Goal: Task Accomplishment & Management: Complete application form

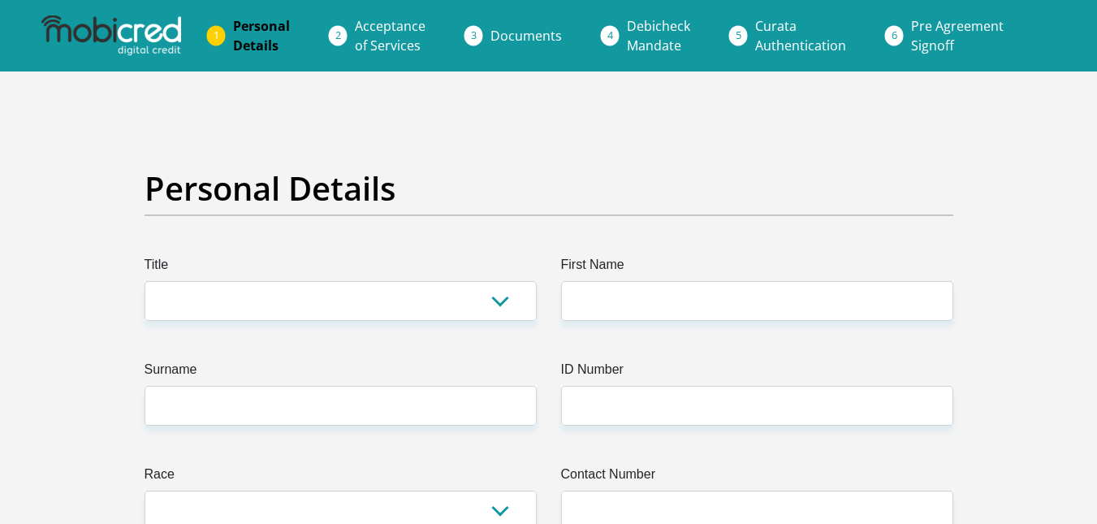
select select "Ms"
click at [144, 281] on select "Mr Ms Mrs Dr [PERSON_NAME]" at bounding box center [340, 301] width 392 height 40
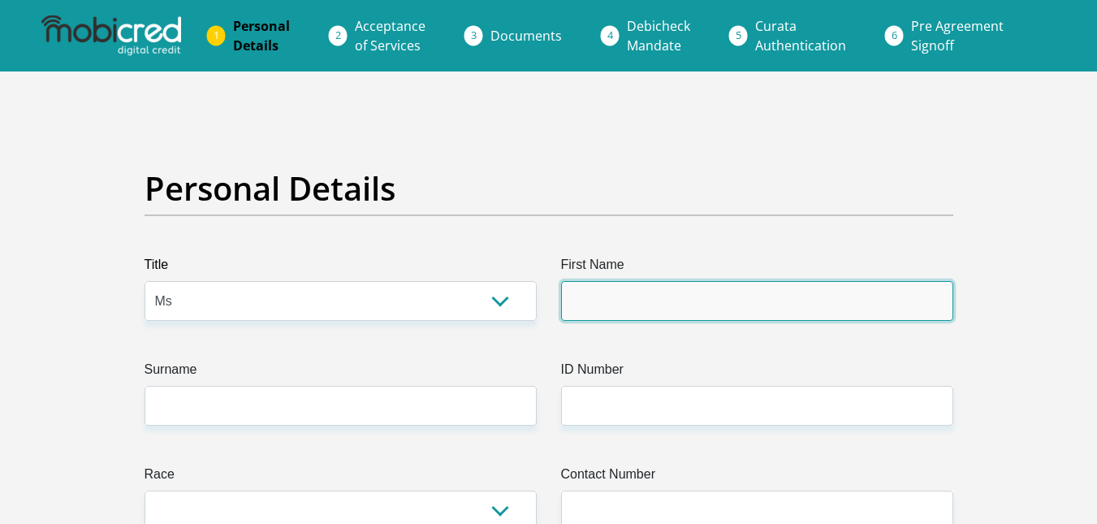
click at [649, 287] on input "First Name" at bounding box center [757, 301] width 392 height 40
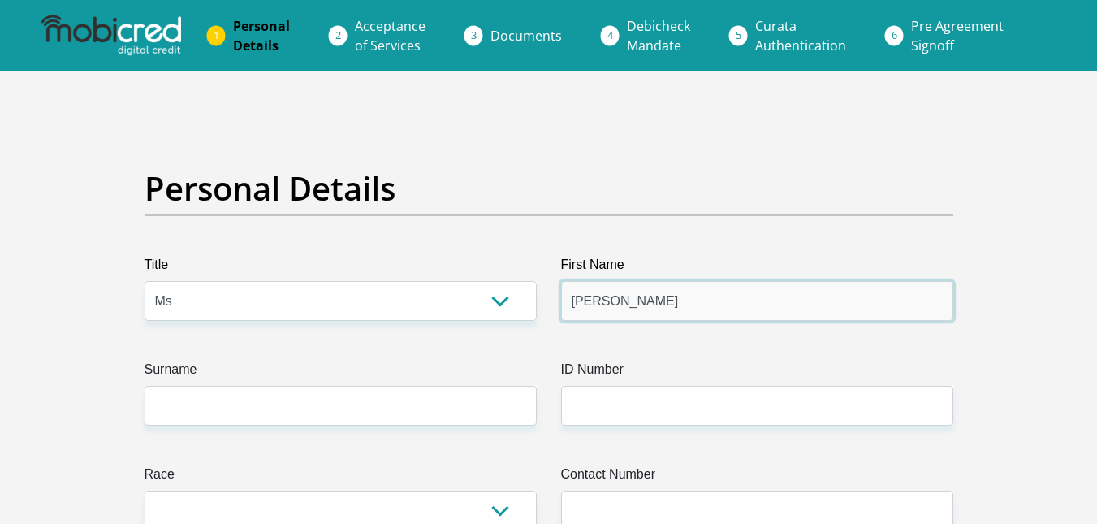
type input "[PERSON_NAME]"
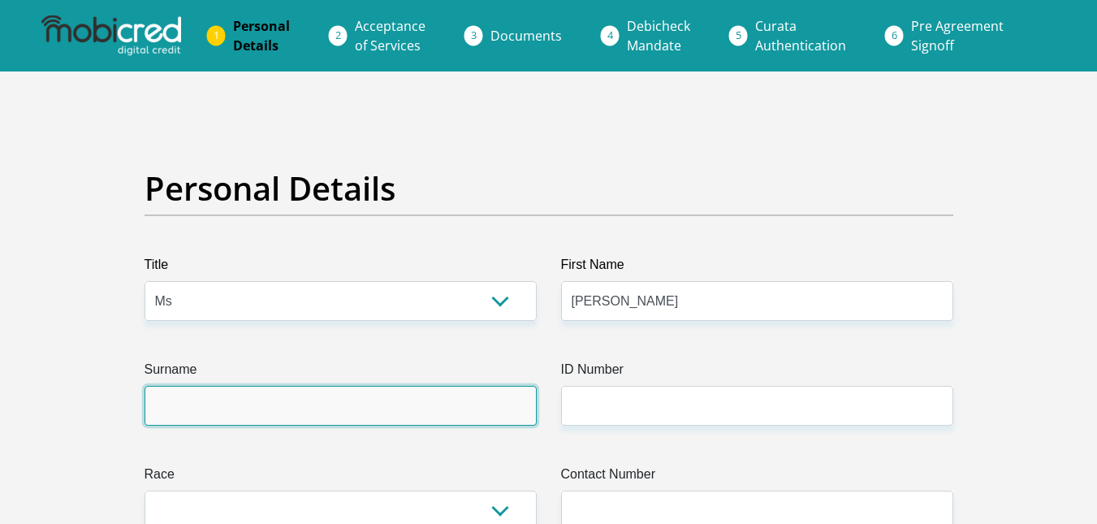
click at [435, 398] on input "Surname" at bounding box center [340, 406] width 392 height 40
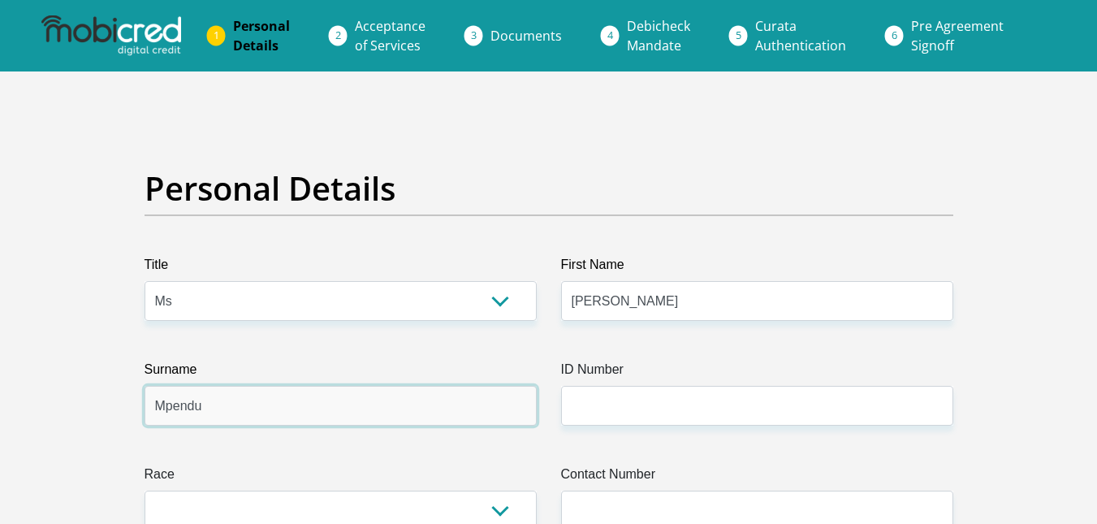
type input "Mpendu"
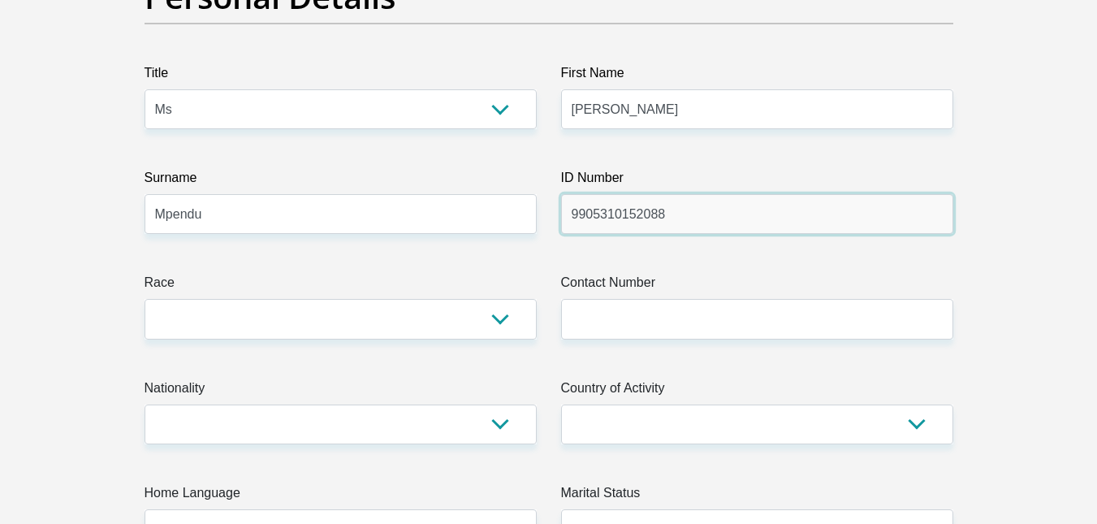
scroll to position [287, 0]
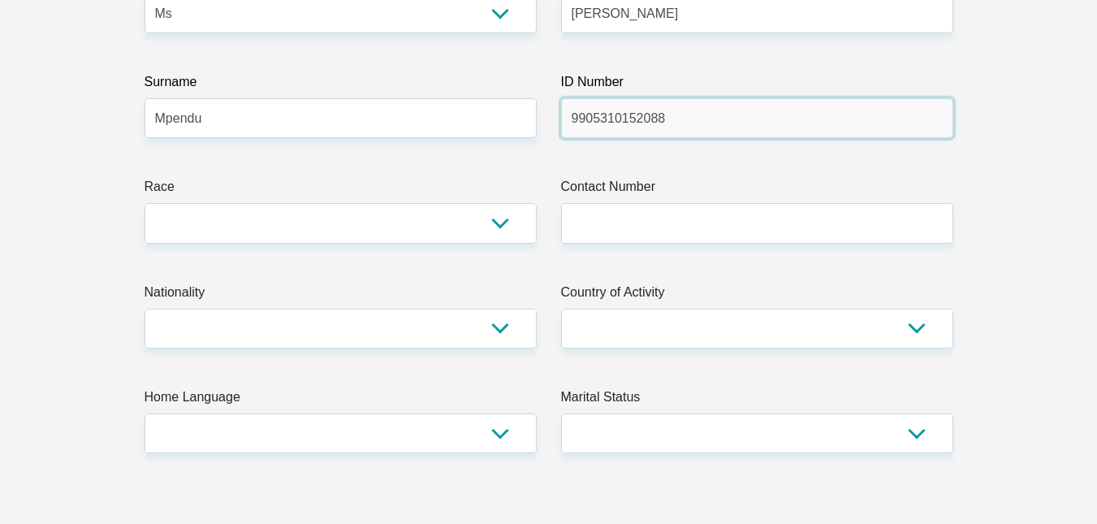
type input "9905310152088"
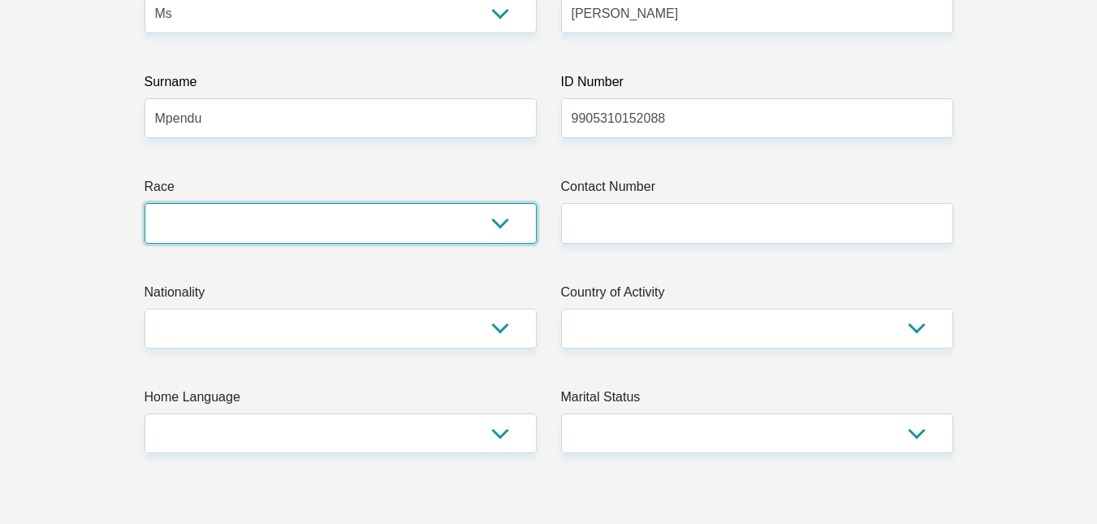
click at [498, 219] on select "Black Coloured Indian White Other" at bounding box center [340, 223] width 392 height 40
select select "1"
click at [144, 203] on select "Black Coloured Indian White Other" at bounding box center [340, 223] width 392 height 40
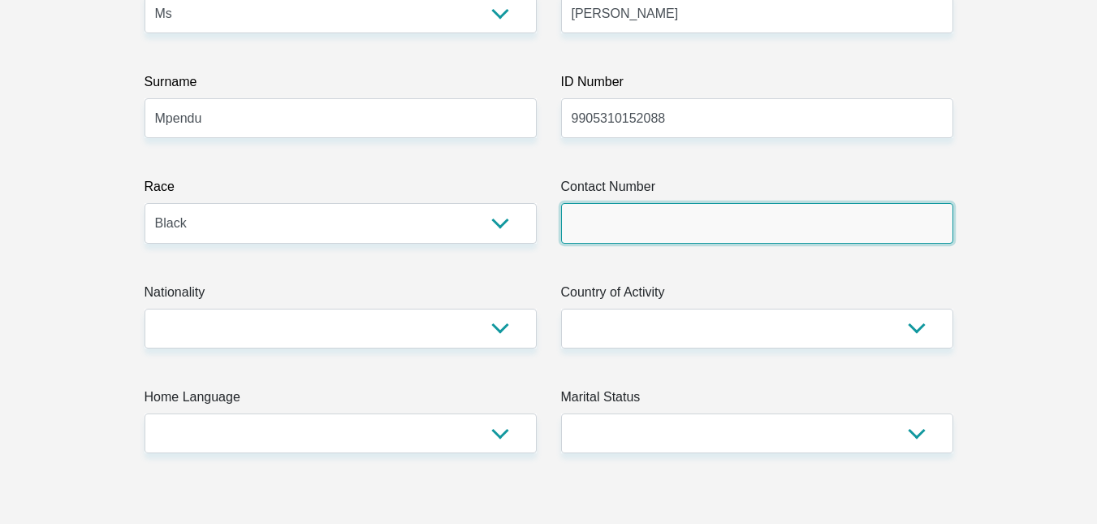
click at [574, 232] on input "Contact Number" at bounding box center [757, 223] width 392 height 40
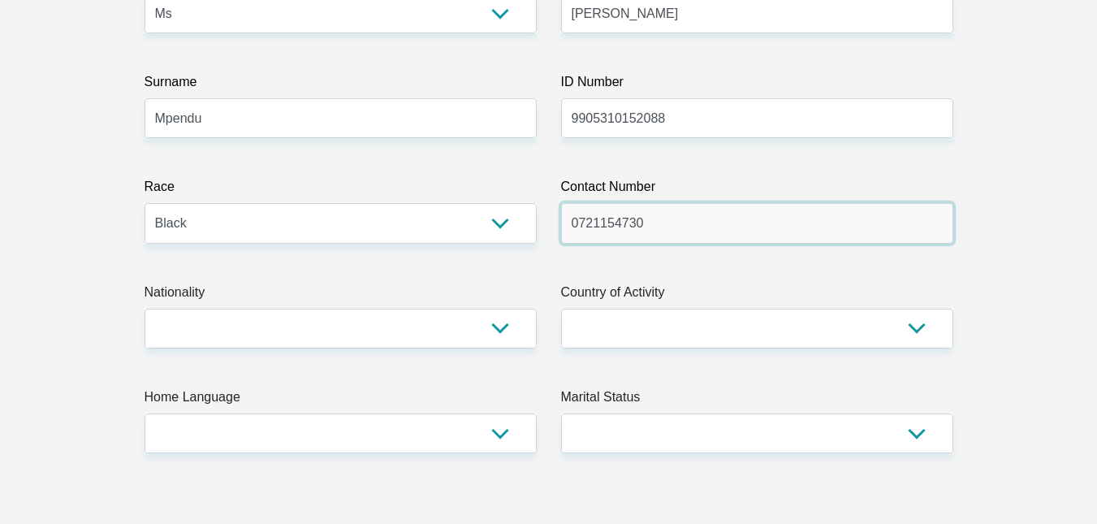
type input "0721154730"
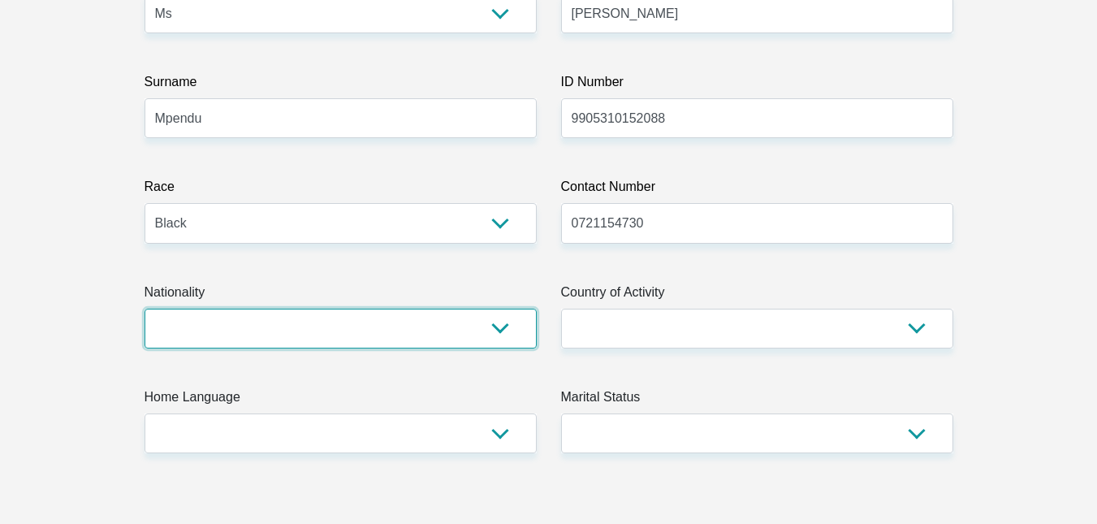
click at [351, 330] on select "[GEOGRAPHIC_DATA] [GEOGRAPHIC_DATA] [GEOGRAPHIC_DATA] [GEOGRAPHIC_DATA] [GEOGRA…" at bounding box center [340, 328] width 392 height 40
select select "ZAF"
click at [144, 308] on select "[GEOGRAPHIC_DATA] [GEOGRAPHIC_DATA] [GEOGRAPHIC_DATA] [GEOGRAPHIC_DATA] [GEOGRA…" at bounding box center [340, 328] width 392 height 40
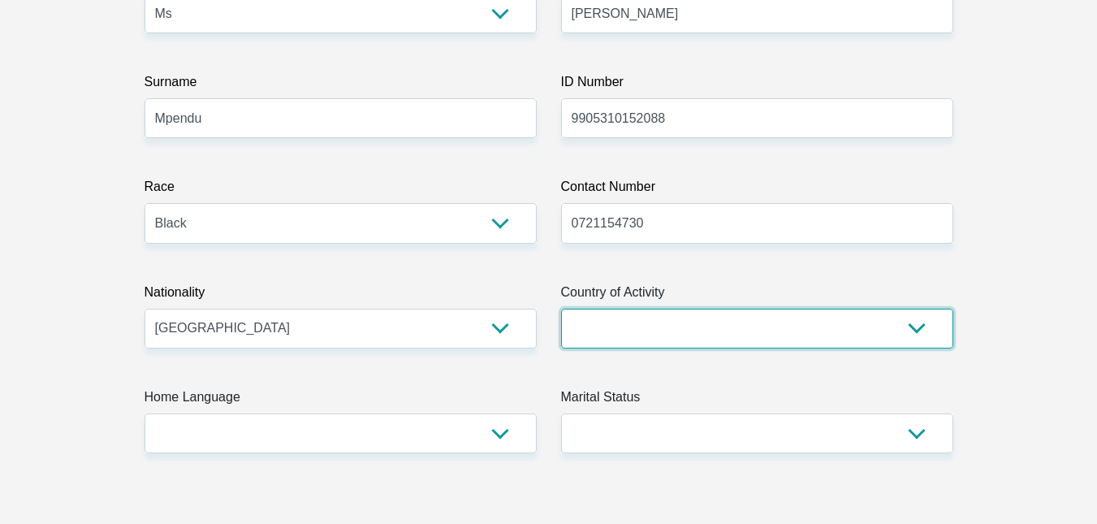
click at [683, 321] on select "[GEOGRAPHIC_DATA] [GEOGRAPHIC_DATA] [GEOGRAPHIC_DATA] [GEOGRAPHIC_DATA] [GEOGRA…" at bounding box center [757, 328] width 392 height 40
select select "ZAF"
click at [561, 308] on select "[GEOGRAPHIC_DATA] [GEOGRAPHIC_DATA] [GEOGRAPHIC_DATA] [GEOGRAPHIC_DATA] [GEOGRA…" at bounding box center [757, 328] width 392 height 40
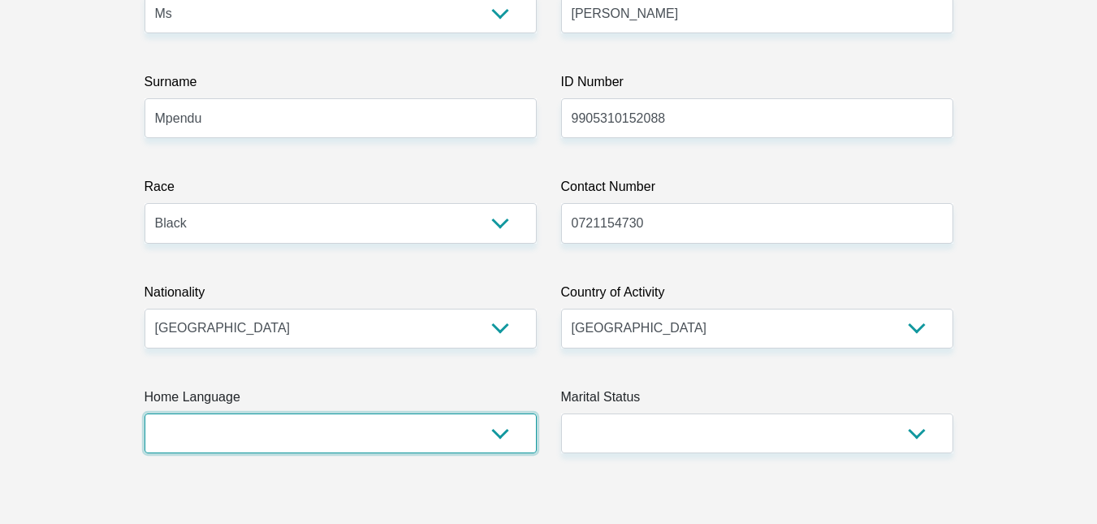
click at [291, 436] on select "Afrikaans English Sepedi South Ndebele Southern Sotho Swati Tsonga Tswana Venda…" at bounding box center [340, 433] width 392 height 40
select select "nso"
click at [144, 413] on select "Afrikaans English Sepedi South Ndebele Southern Sotho Swati Tsonga Tswana Venda…" at bounding box center [340, 433] width 392 height 40
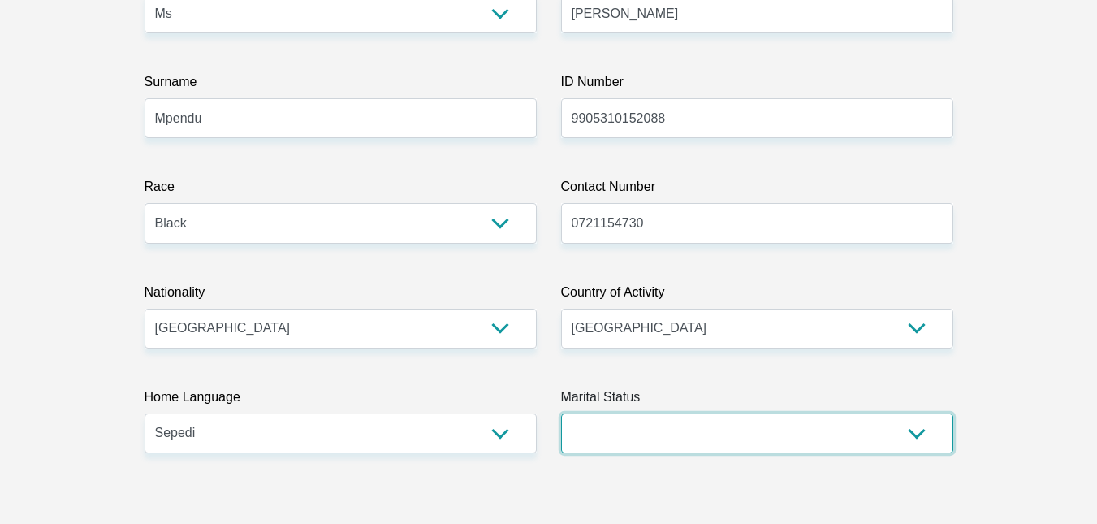
click at [607, 431] on select "Married ANC Single Divorced Widowed Married COP or Customary Law" at bounding box center [757, 433] width 392 height 40
select select "2"
click at [561, 413] on select "Married ANC Single Divorced Widowed Married COP or Customary Law" at bounding box center [757, 433] width 392 height 40
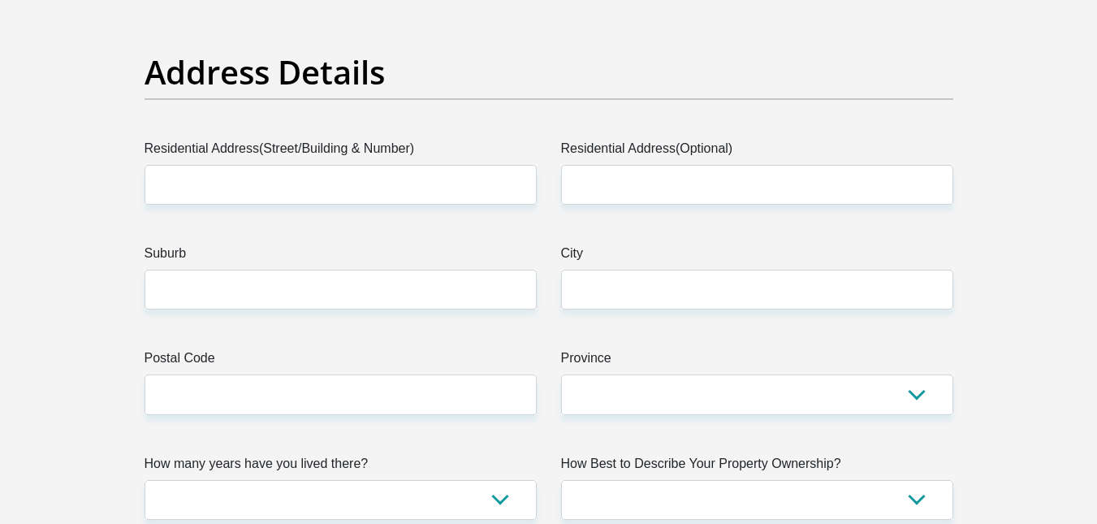
scroll to position [832, 0]
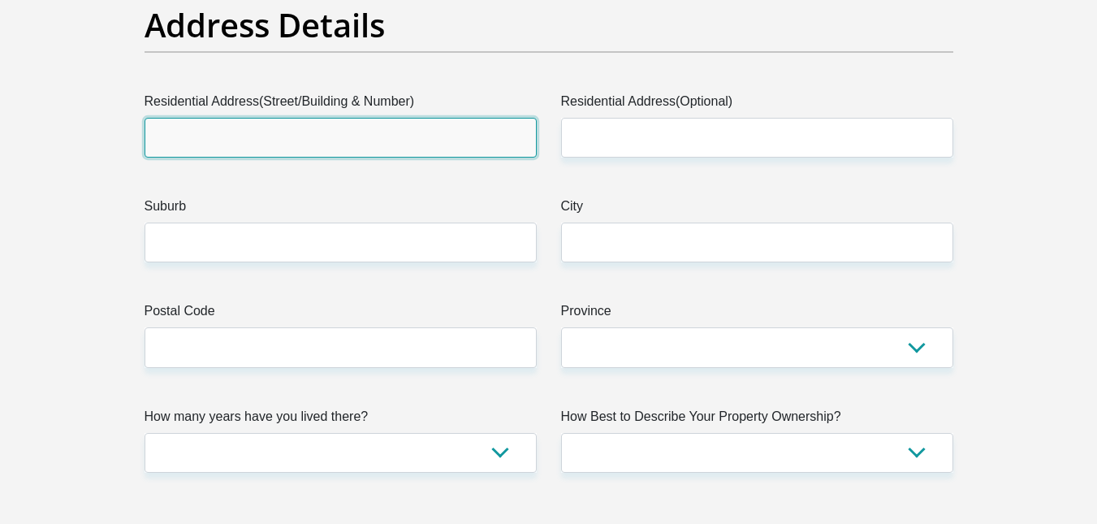
click at [370, 138] on input "Residential Address(Street/Building & Number)" at bounding box center [340, 138] width 392 height 40
type input "1792 moutloasti avenue"
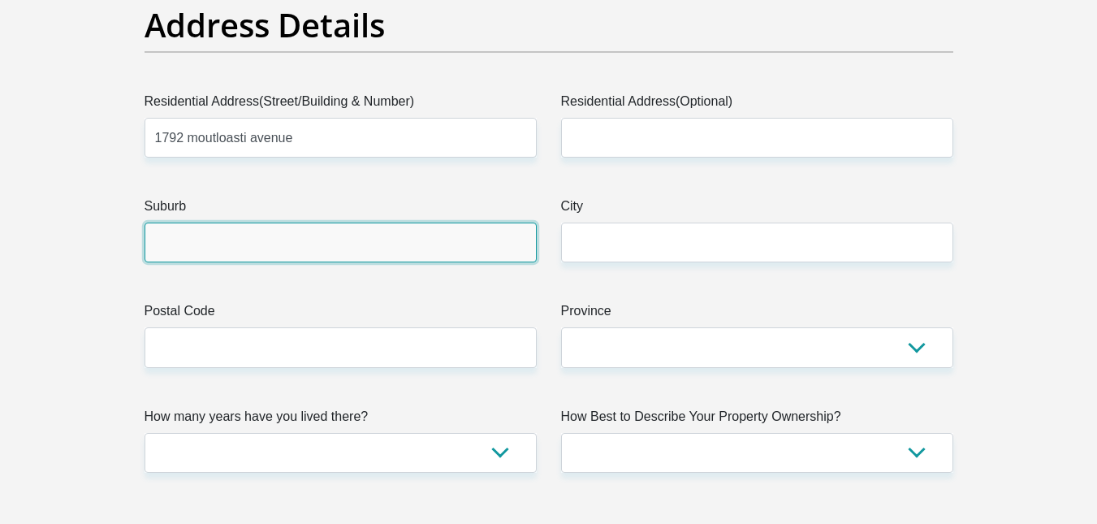
type input "Benoni"
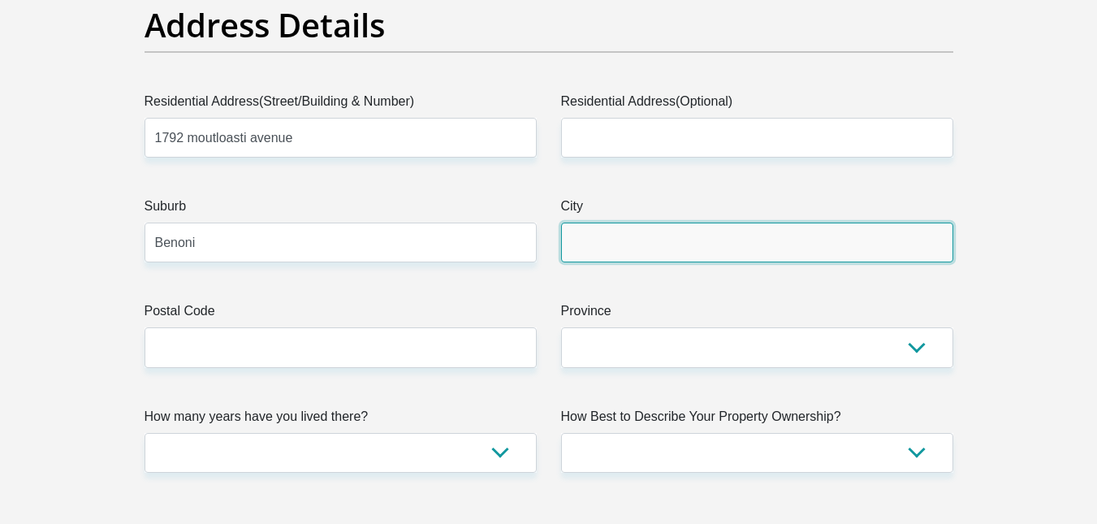
type input "Benoni"
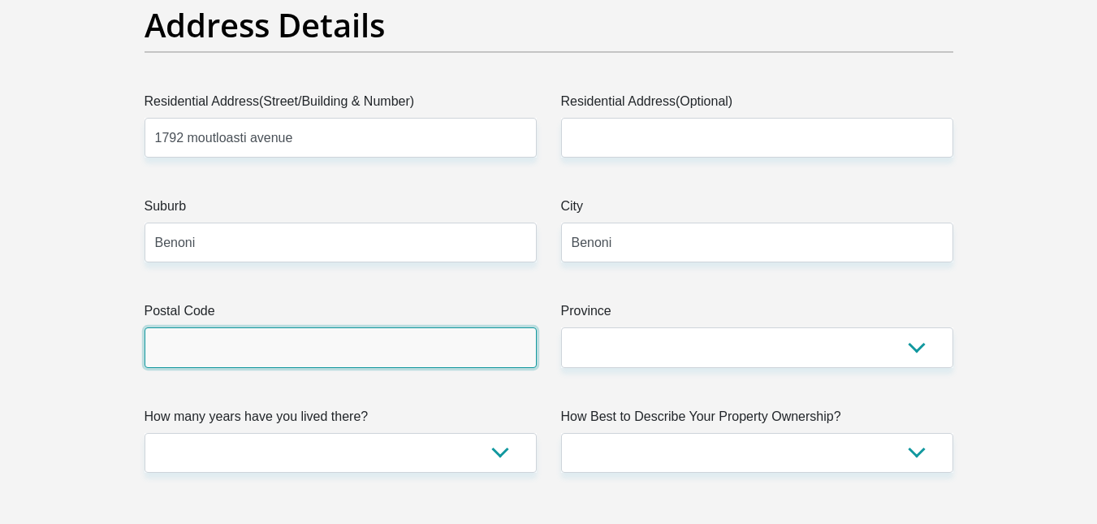
type input "1501"
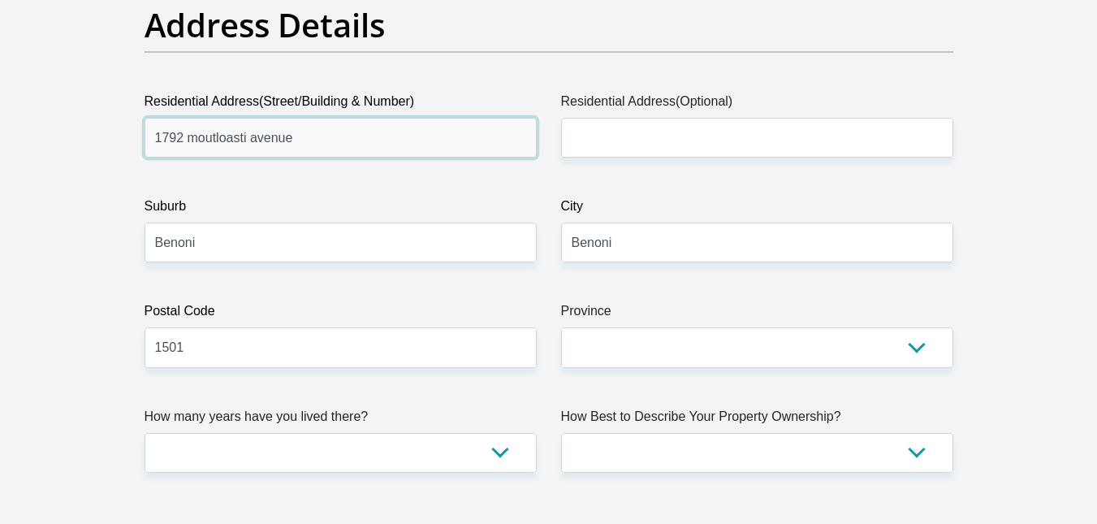
click at [197, 138] on input "1792 moutloasti avenue" at bounding box center [340, 138] width 392 height 40
click at [254, 139] on input "1792 [GEOGRAPHIC_DATA]" at bounding box center [340, 138] width 392 height 40
type input "1792 [GEOGRAPHIC_DATA]"
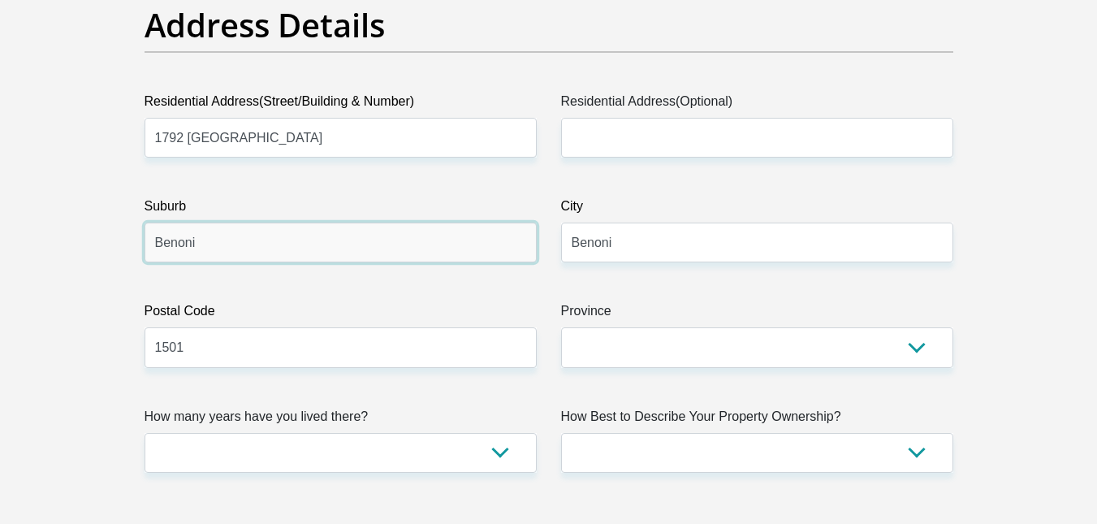
click at [236, 244] on input "Benoni" at bounding box center [340, 242] width 392 height 40
type input "B"
type input "[GEOGRAPHIC_DATA]"
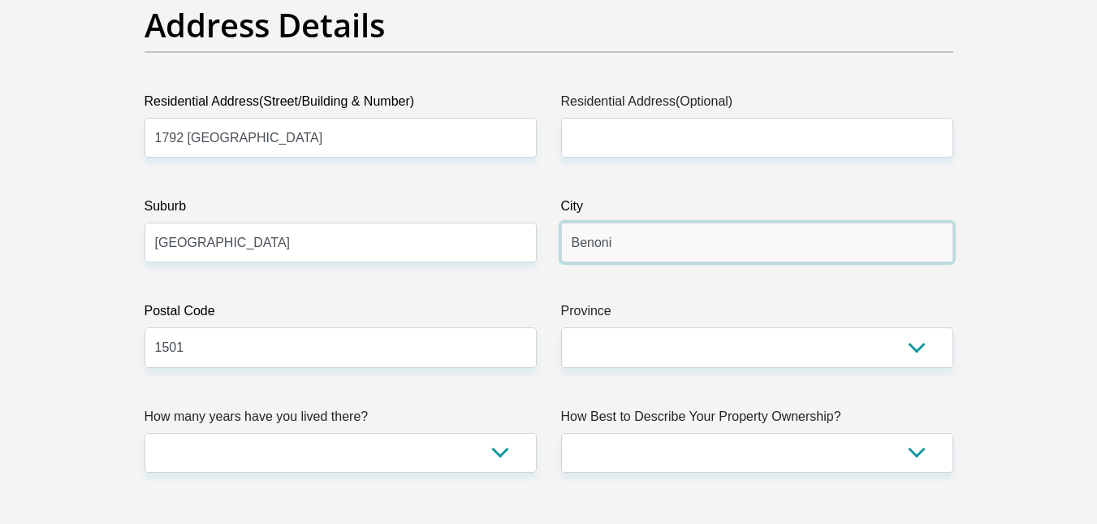
click at [628, 248] on input "Benoni" at bounding box center [757, 242] width 392 height 40
type input "Benoni"
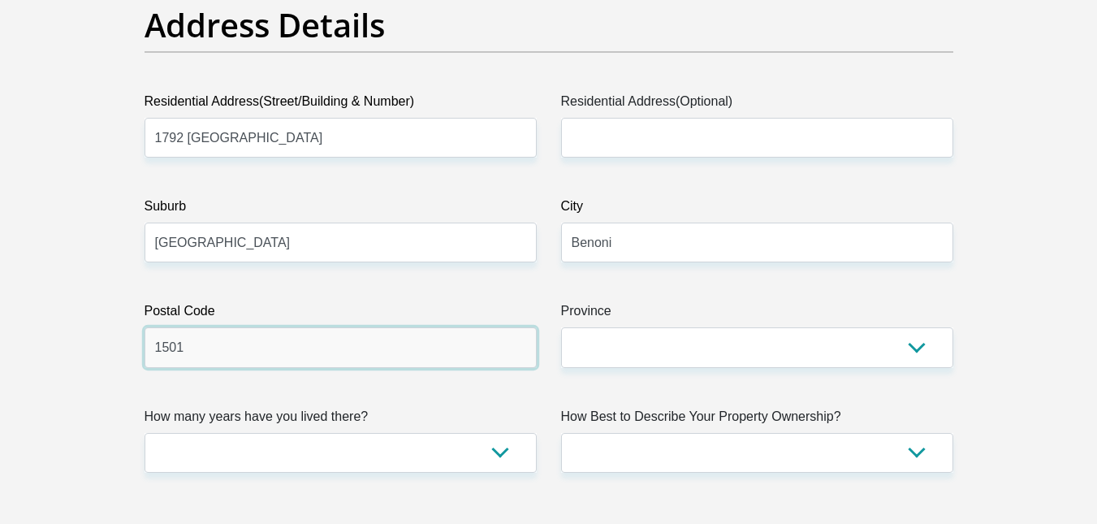
click at [431, 356] on input "1501" at bounding box center [340, 347] width 392 height 40
type input "1501"
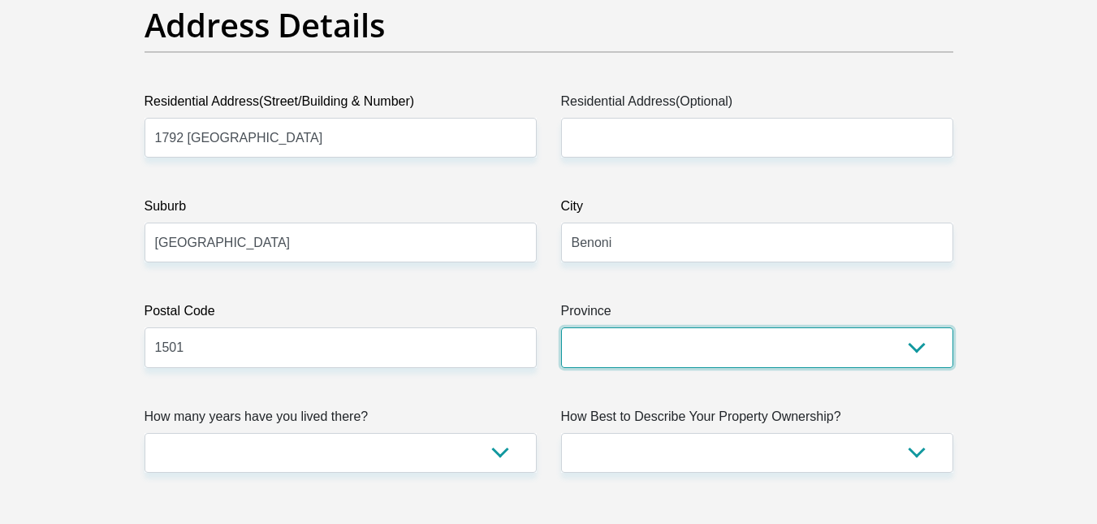
click at [586, 346] on select "Eastern Cape Free State [GEOGRAPHIC_DATA] [GEOGRAPHIC_DATA][DATE] [GEOGRAPHIC_D…" at bounding box center [757, 347] width 392 height 40
select select "Gauteng"
click at [561, 327] on select "Eastern Cape Free State [GEOGRAPHIC_DATA] [GEOGRAPHIC_DATA][DATE] [GEOGRAPHIC_D…" at bounding box center [757, 347] width 392 height 40
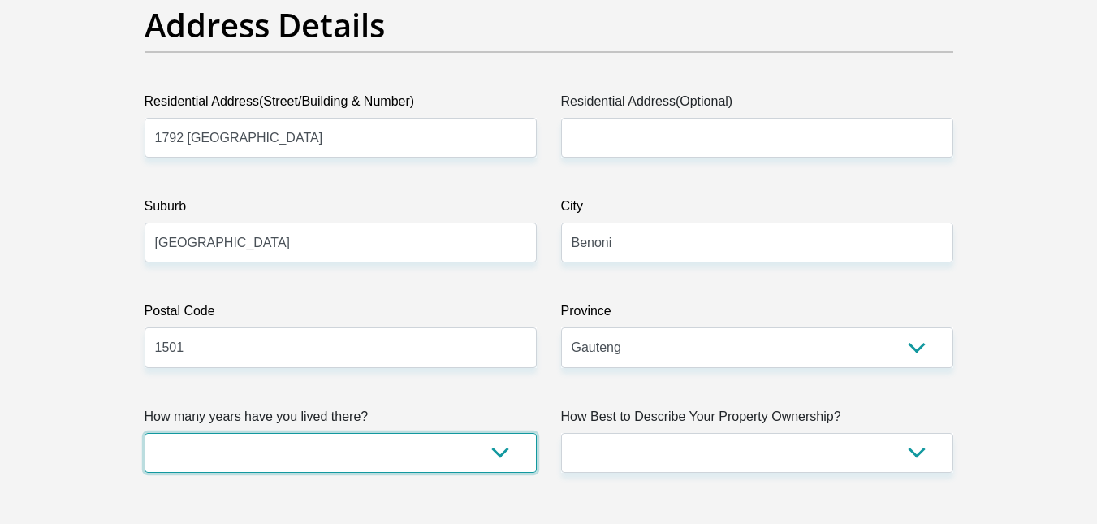
click at [295, 459] on select "less than 1 year 1-3 years 3-5 years 5+ years" at bounding box center [340, 453] width 392 height 40
select select "5"
click at [144, 433] on select "less than 1 year 1-3 years 3-5 years 5+ years" at bounding box center [340, 453] width 392 height 40
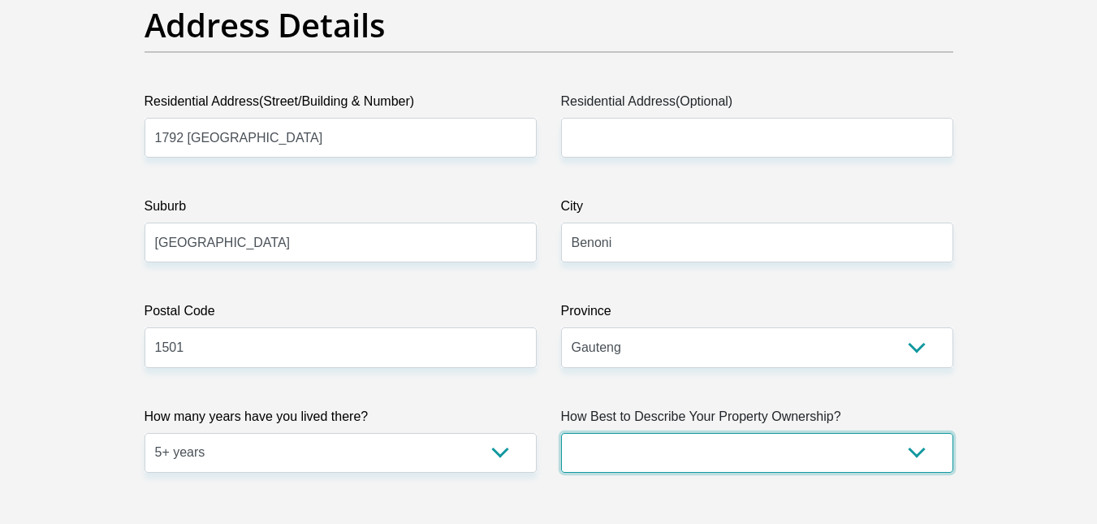
click at [676, 451] on select "Owned Rented Family Owned Company Dwelling" at bounding box center [757, 453] width 392 height 40
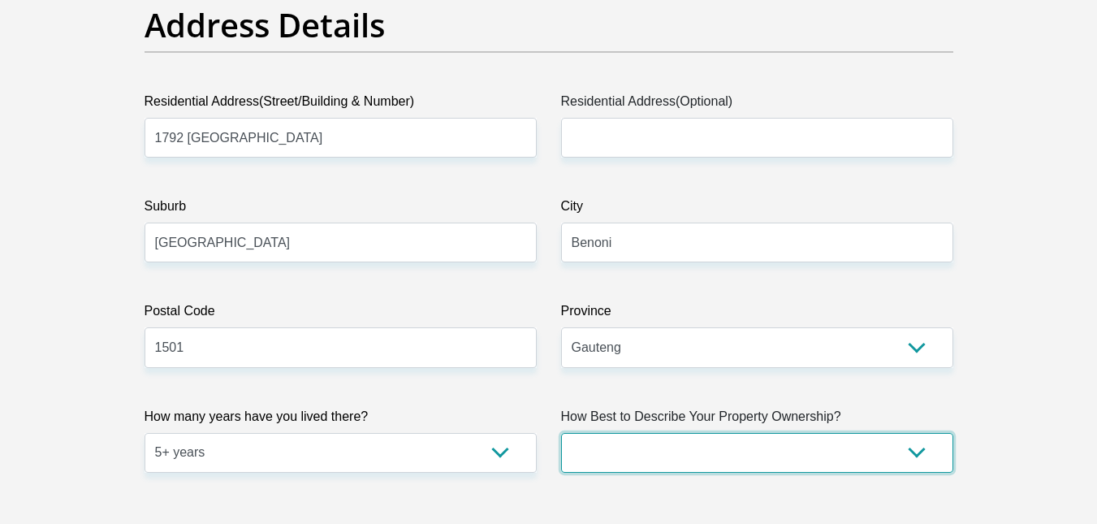
click at [640, 452] on select "Owned Rented Family Owned Company Dwelling" at bounding box center [757, 453] width 392 height 40
select select "parents"
click at [561, 433] on select "Owned Rented Family Owned Company Dwelling" at bounding box center [757, 453] width 392 height 40
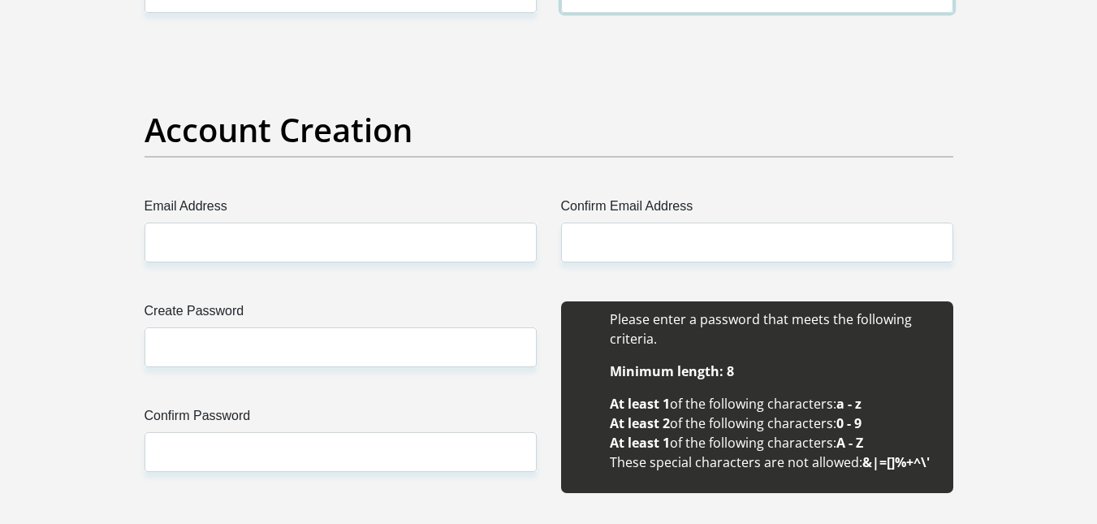
scroll to position [1321, 0]
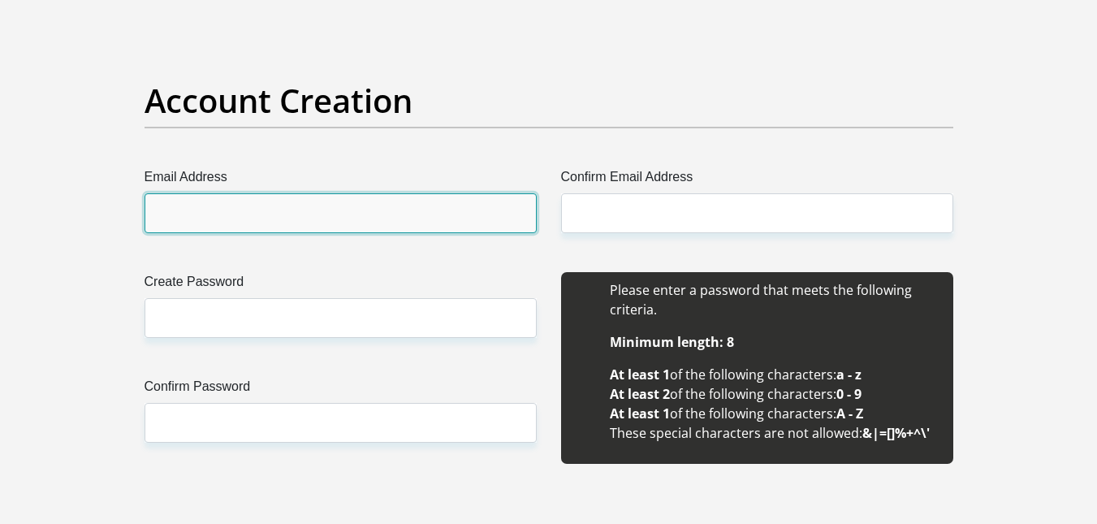
click at [286, 220] on input "Email Address" at bounding box center [340, 213] width 392 height 40
type input "[EMAIL_ADDRESS][DOMAIN_NAME]"
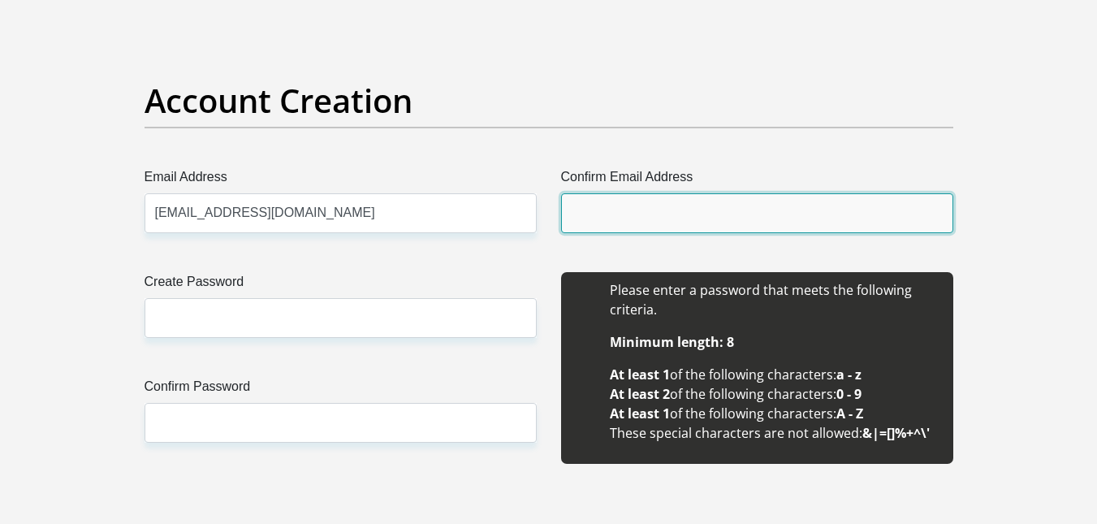
type input "[EMAIL_ADDRESS][DOMAIN_NAME]"
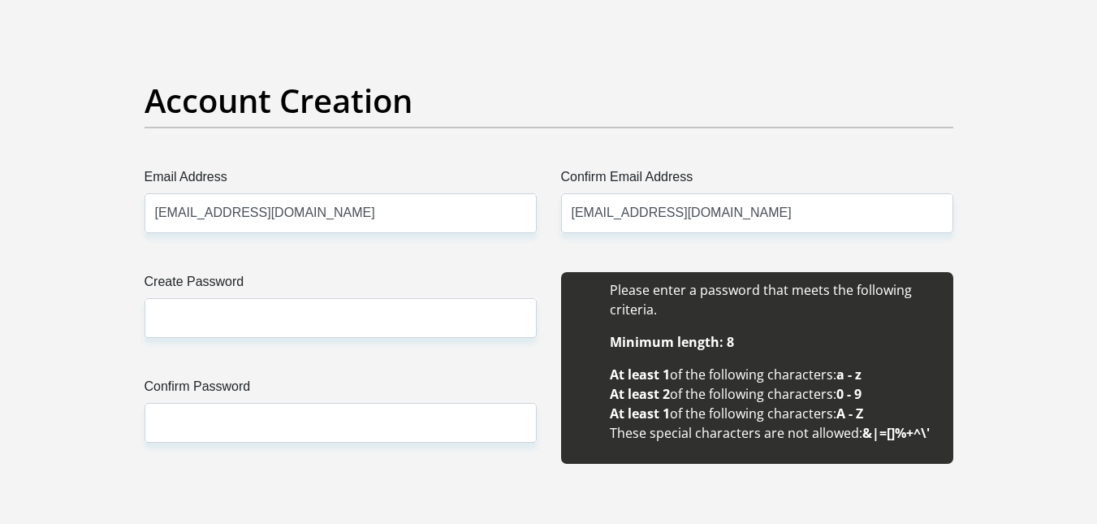
type input "[PERSON_NAME]"
type input "mpendu"
type input "0676898761"
click at [240, 219] on input "[EMAIL_ADDRESS][DOMAIN_NAME]" at bounding box center [340, 213] width 392 height 40
type input "[EMAIL_ADDRESS][DOMAIN_NAME]"
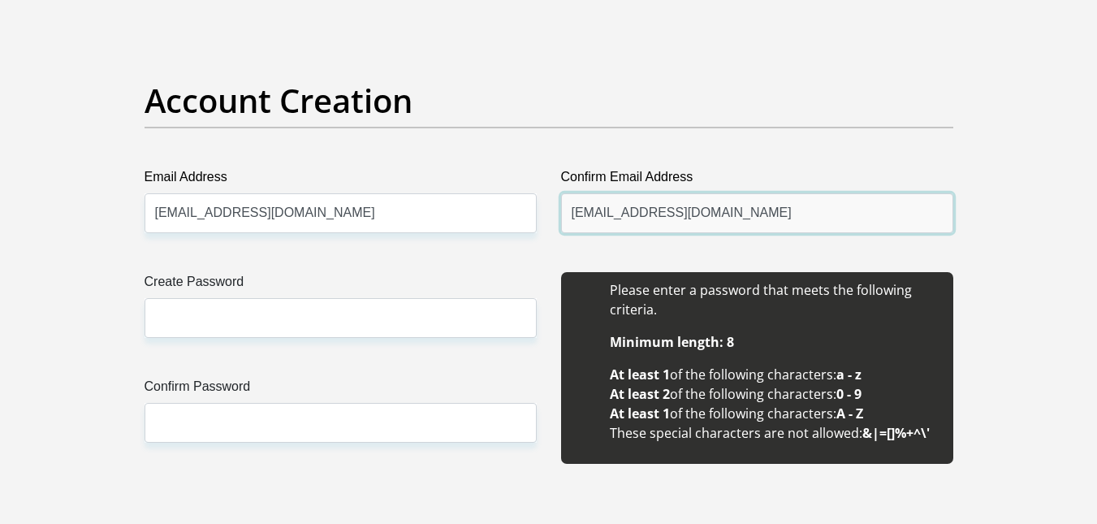
click at [662, 209] on input "[EMAIL_ADDRESS][DOMAIN_NAME]" at bounding box center [757, 213] width 392 height 40
type input "[EMAIL_ADDRESS][DOMAIN_NAME]"
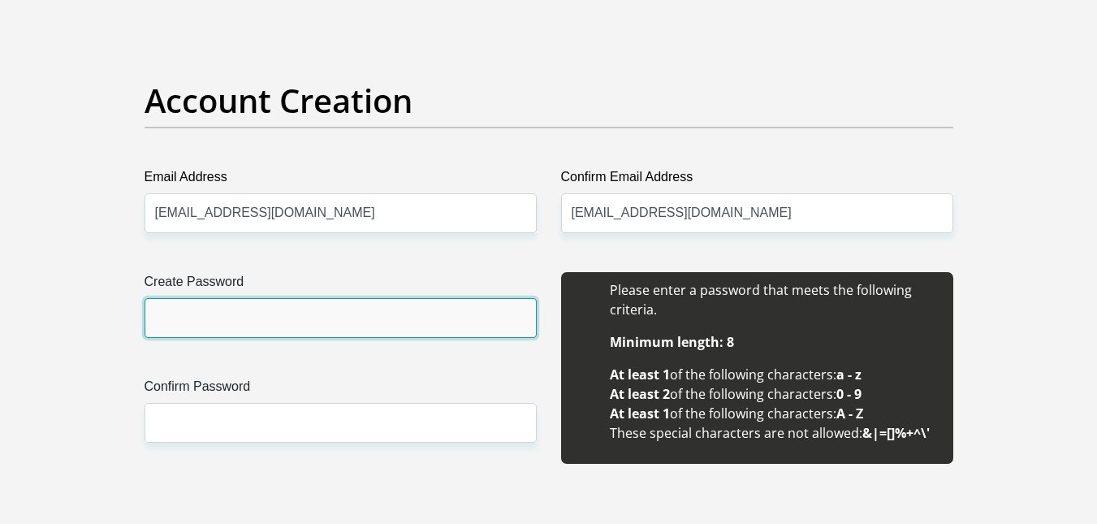
click at [300, 325] on input "Create Password" at bounding box center [340, 318] width 392 height 40
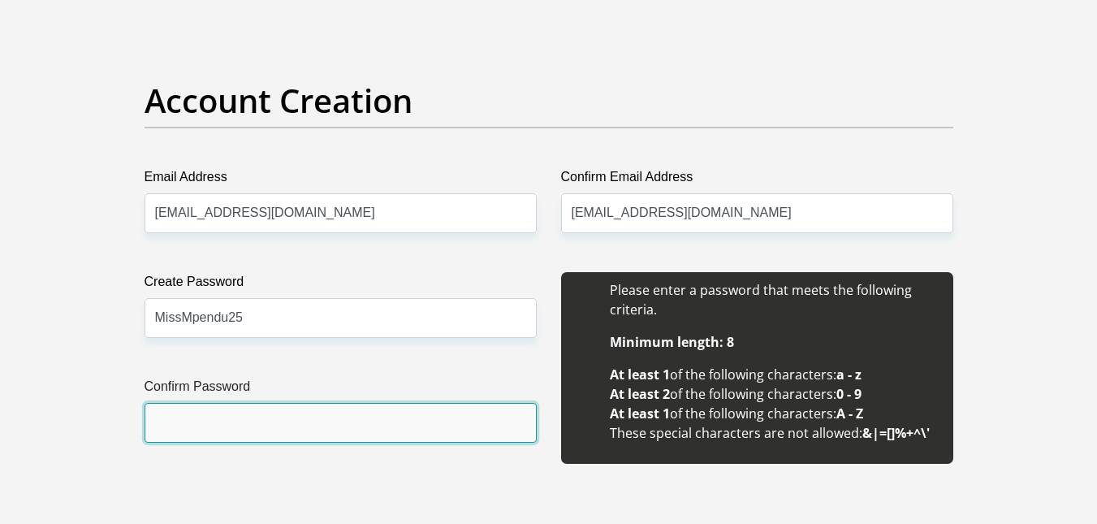
click at [208, 413] on input "Confirm Password" at bounding box center [340, 423] width 392 height 40
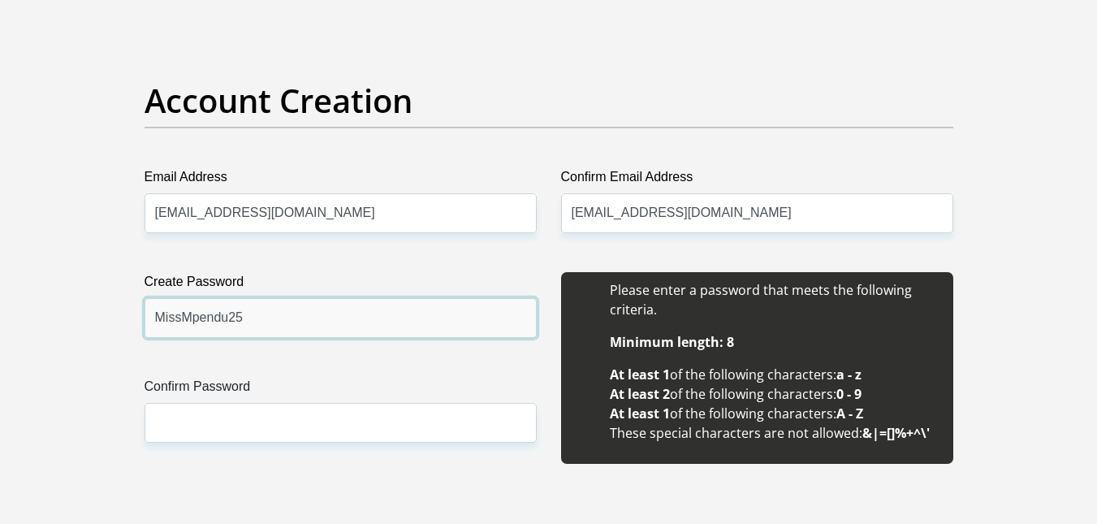
click at [257, 315] on input "MissMpendu25" at bounding box center [340, 318] width 392 height 40
type input "MissMpendu23"
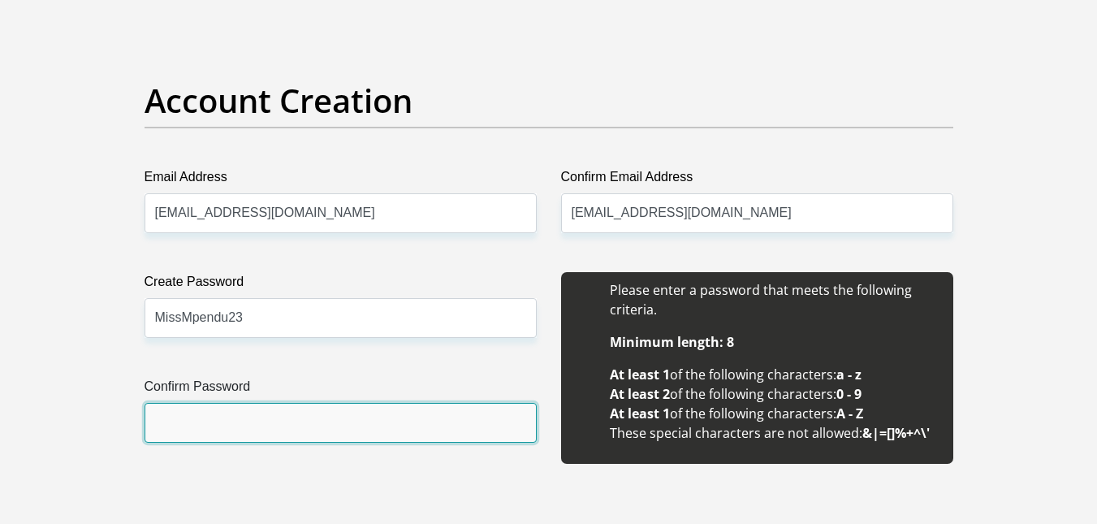
click at [201, 422] on input "Confirm Password" at bounding box center [340, 423] width 392 height 40
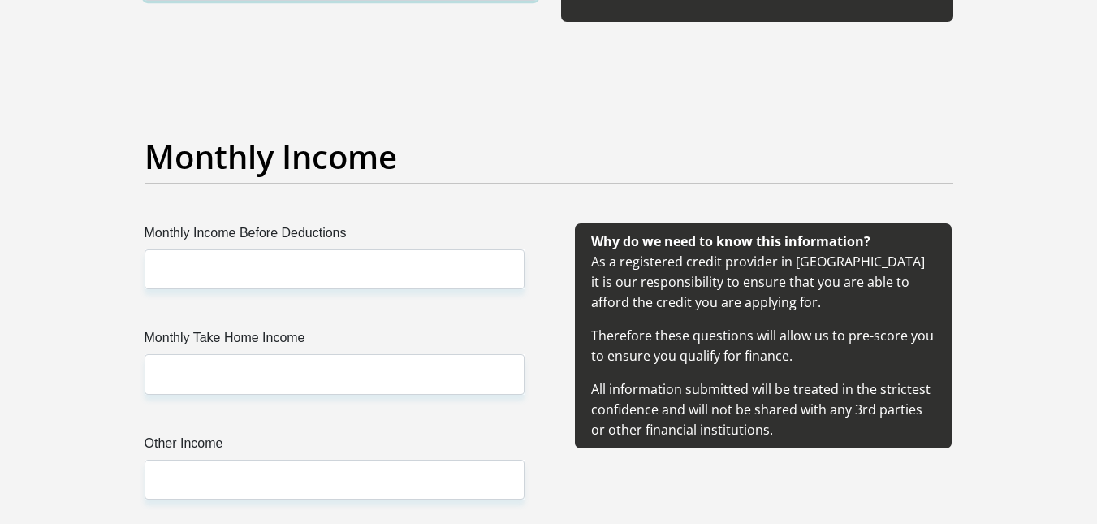
scroll to position [1735, 0]
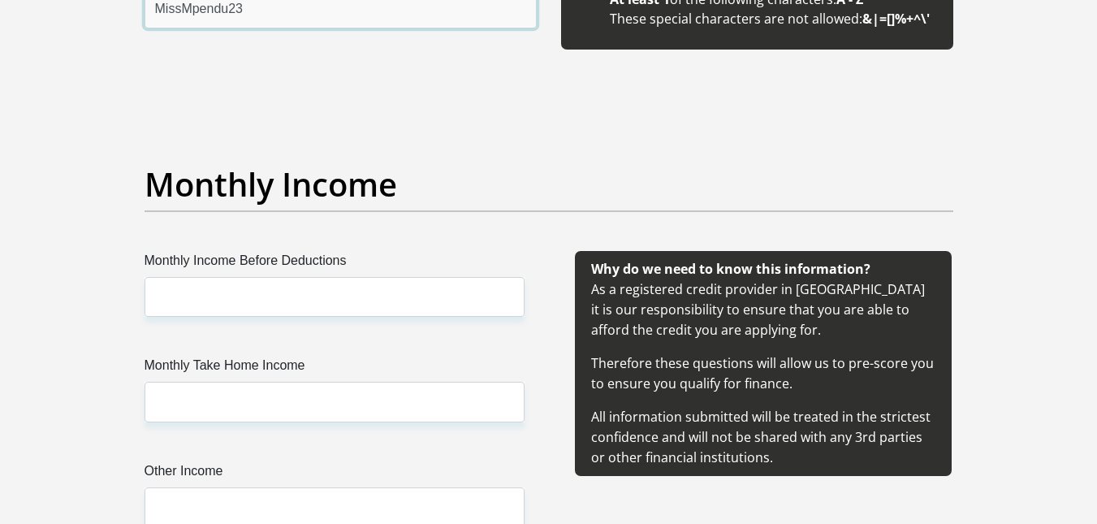
type input "MissMpendu23"
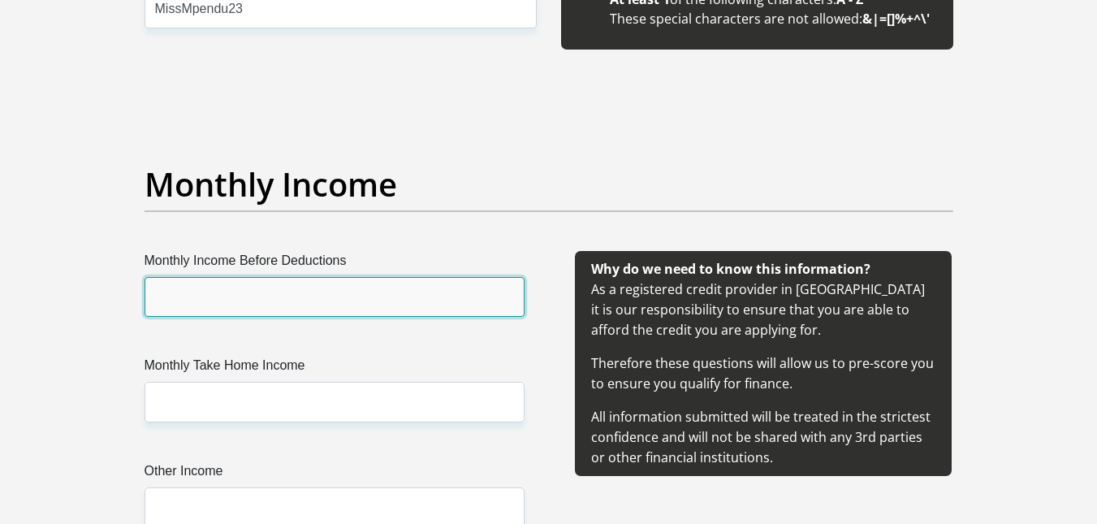
click at [364, 295] on input "Monthly Income Before Deductions" at bounding box center [334, 297] width 380 height 40
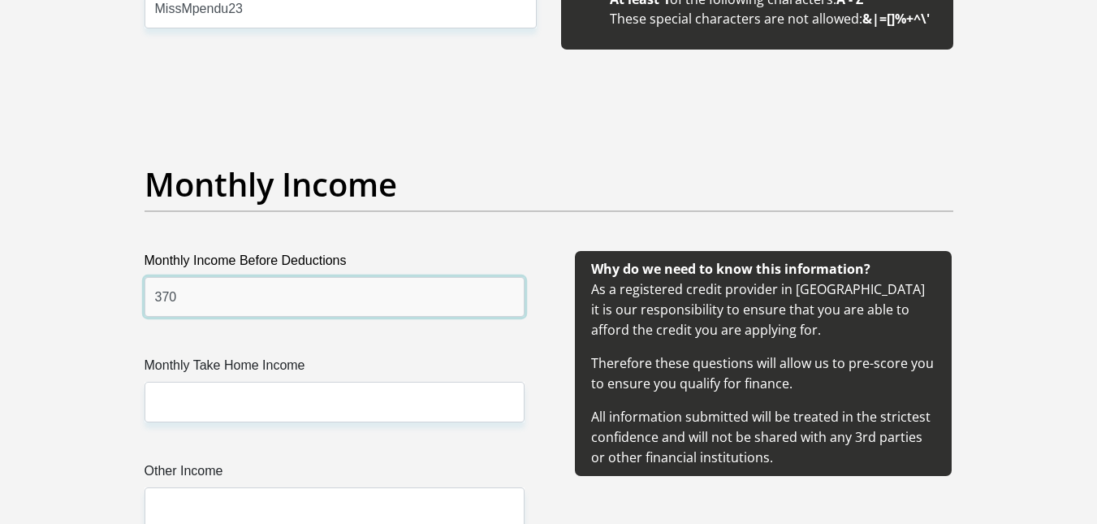
type input "370"
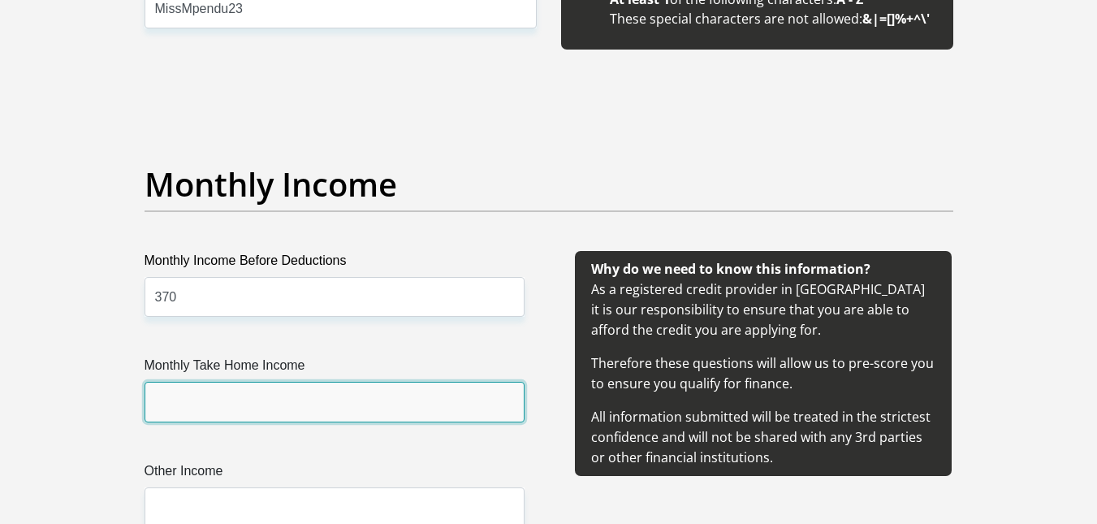
click at [262, 404] on input "Monthly Take Home Income" at bounding box center [334, 402] width 380 height 40
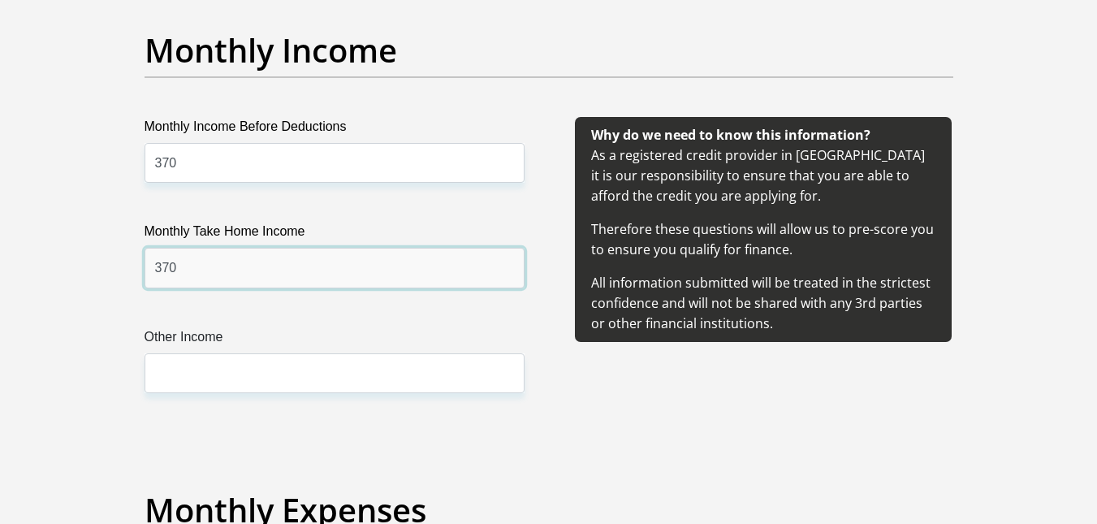
scroll to position [1926, 0]
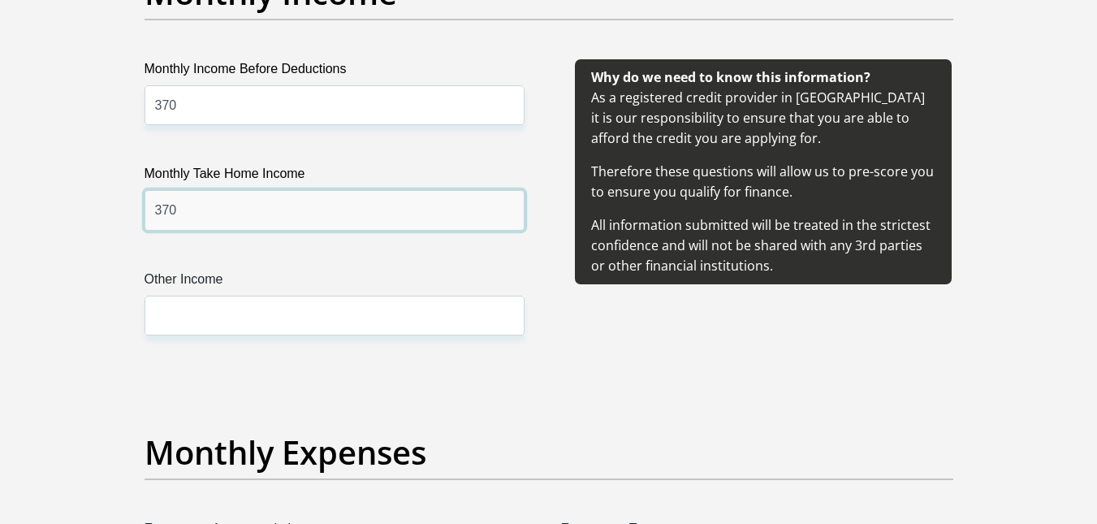
type input "370"
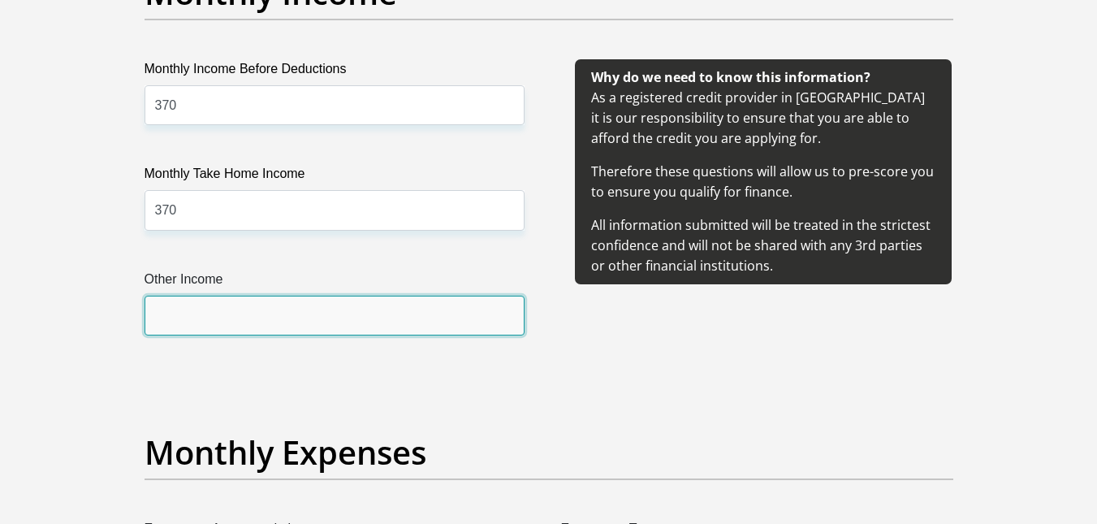
click at [311, 321] on input "Other Income" at bounding box center [334, 315] width 380 height 40
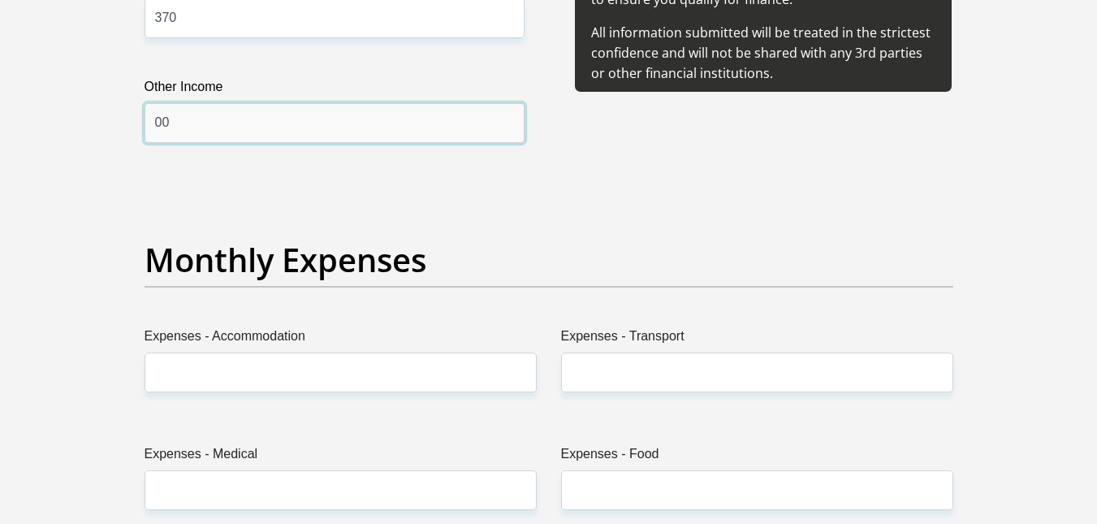
scroll to position [2148, 0]
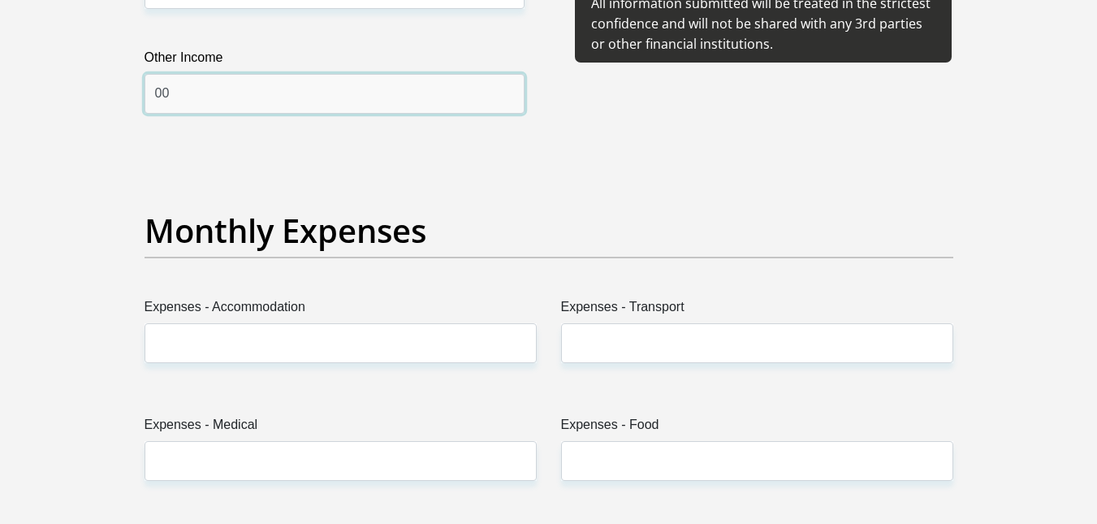
type input "00"
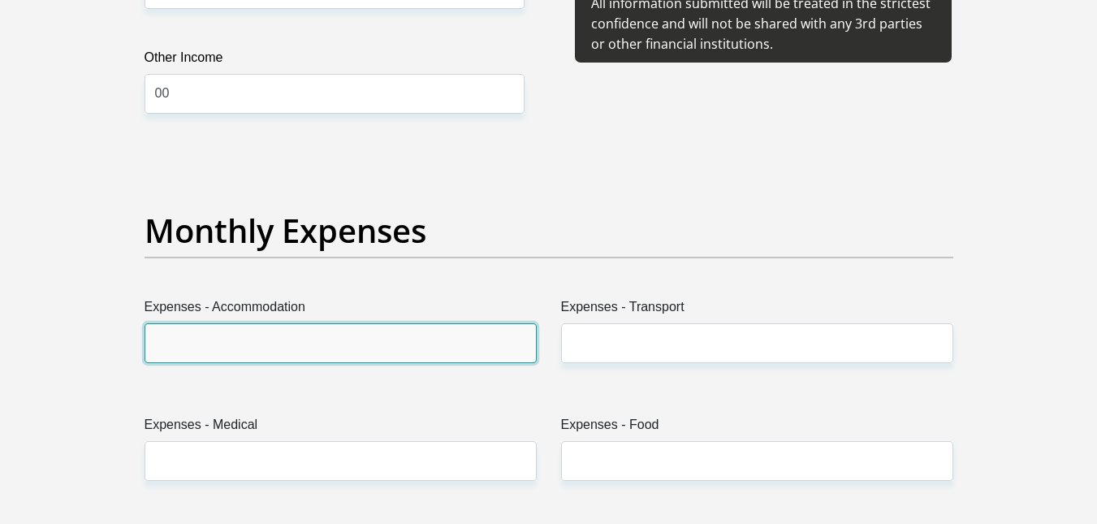
click at [451, 343] on input "Expenses - Accommodation" at bounding box center [340, 343] width 392 height 40
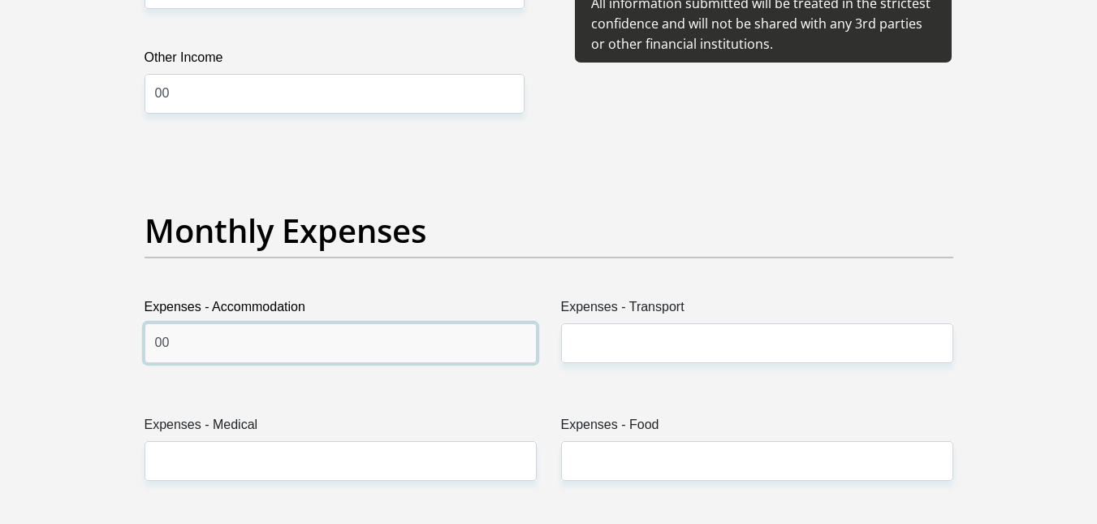
type input "00"
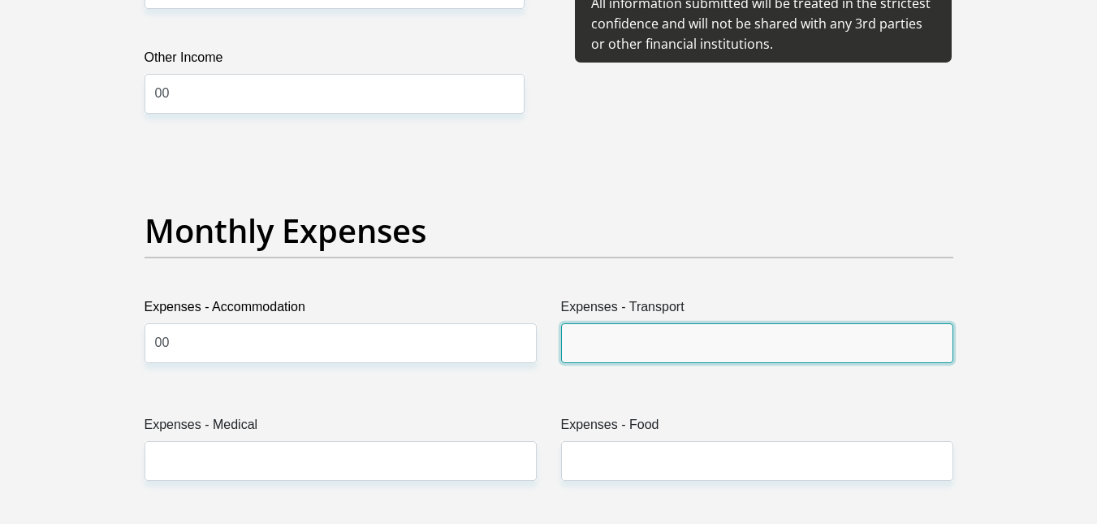
click at [586, 347] on input "Expenses - Transport" at bounding box center [757, 343] width 392 height 40
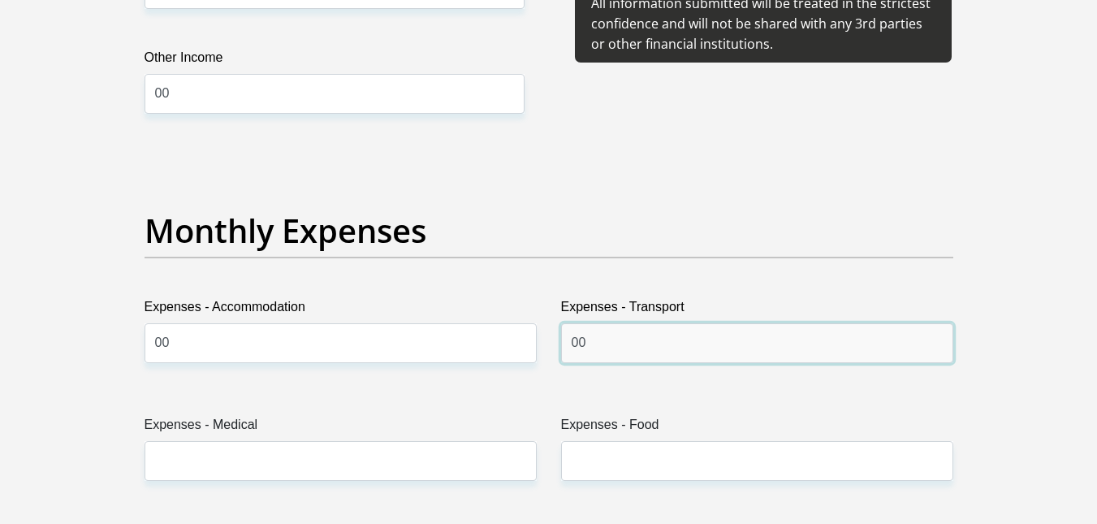
type input "00"
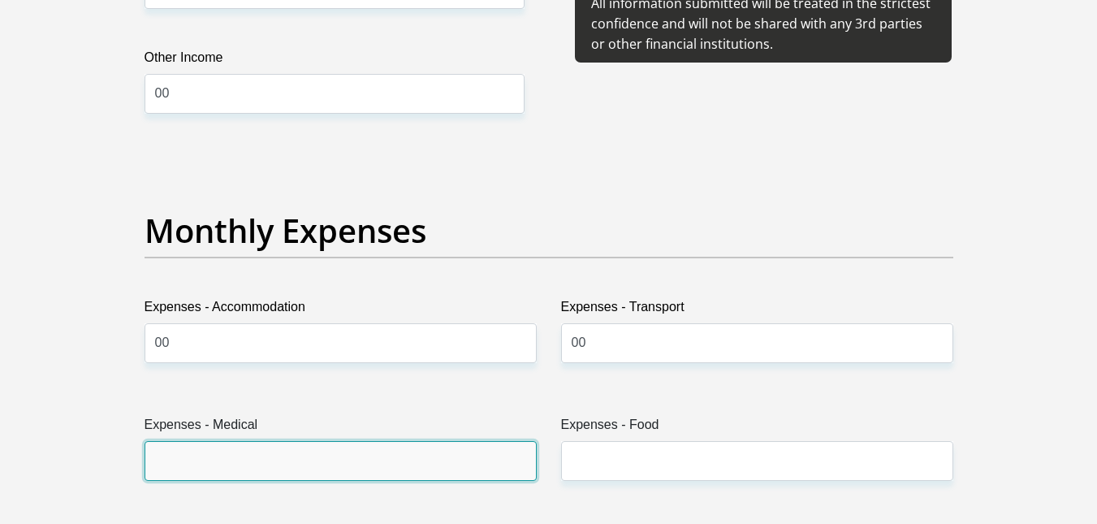
click at [325, 481] on input "Expenses - Medical" at bounding box center [340, 461] width 392 height 40
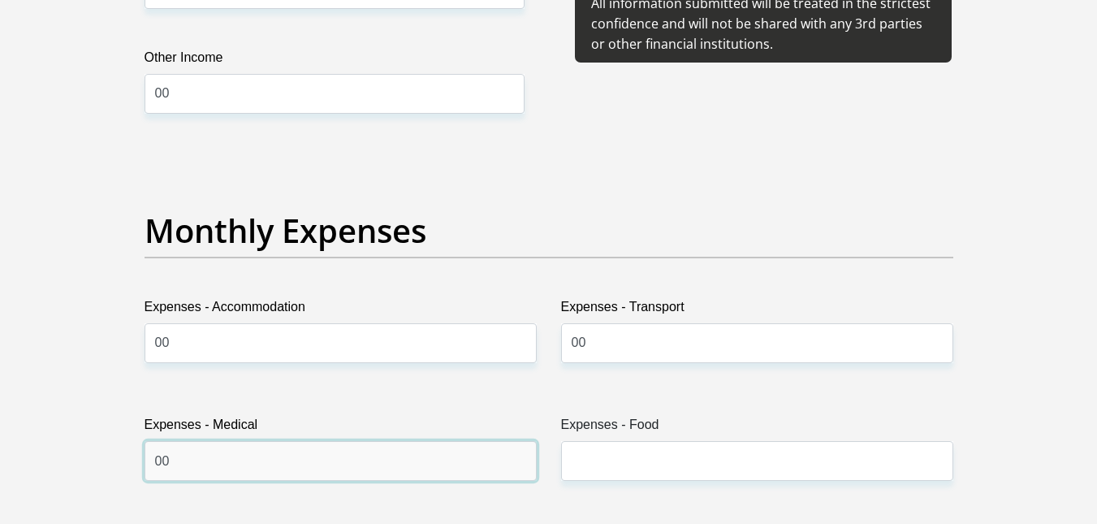
type input "00"
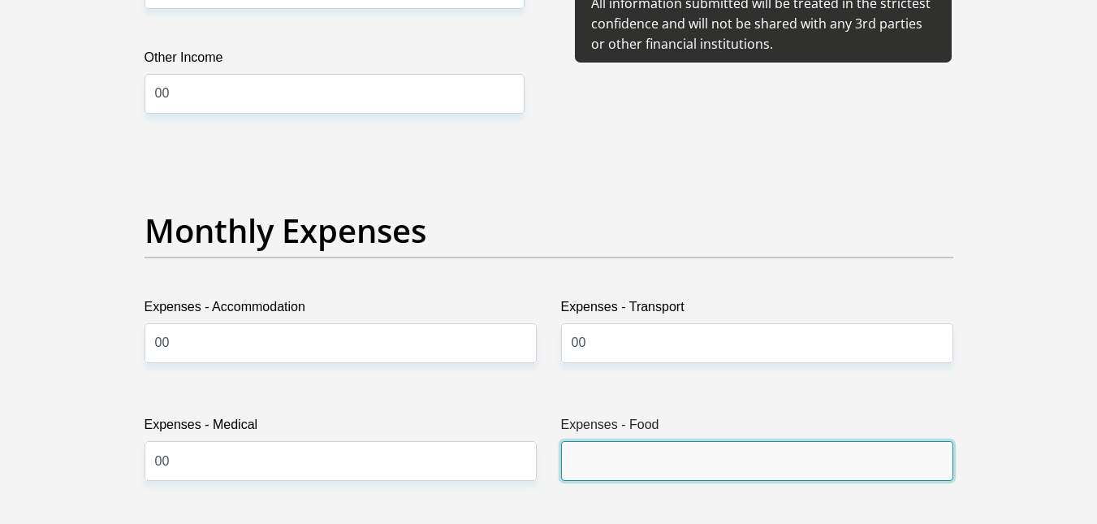
click at [589, 467] on input "Expenses - Food" at bounding box center [757, 461] width 392 height 40
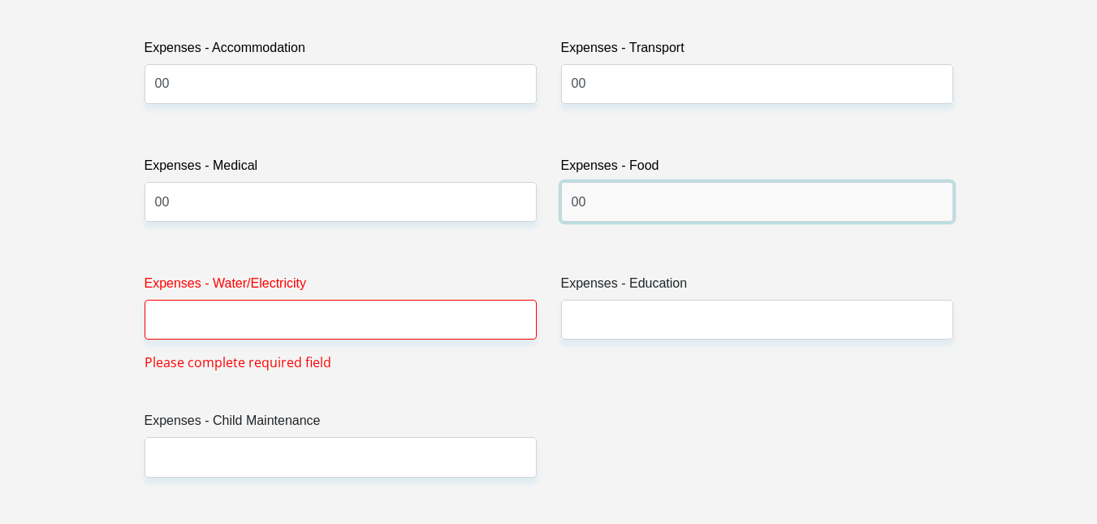
scroll to position [2493, 0]
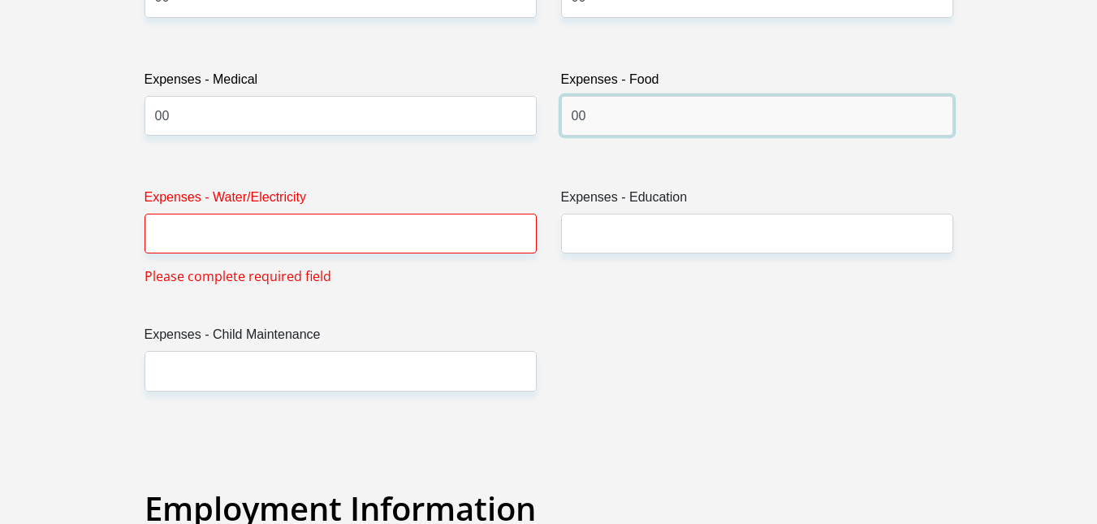
type input "00"
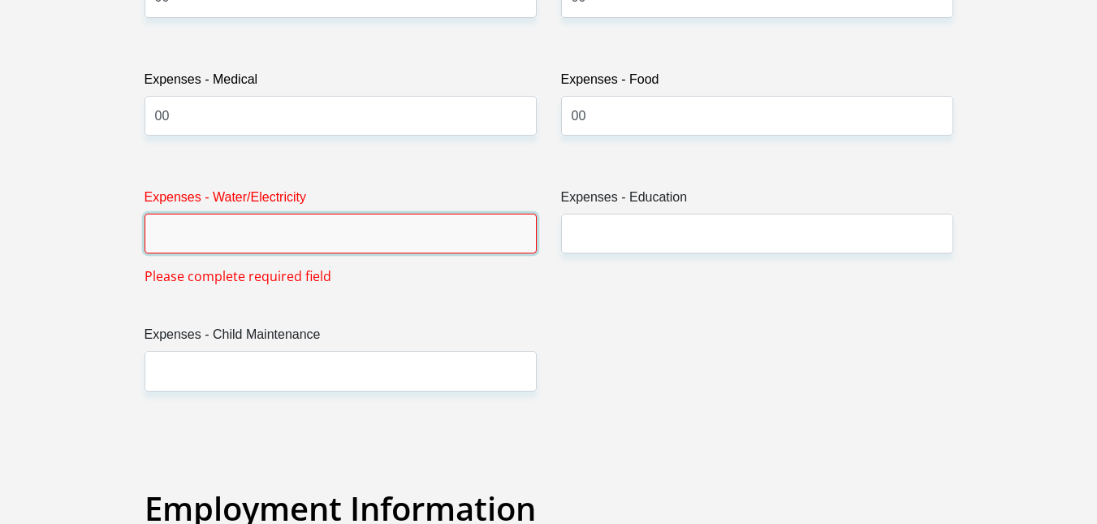
click at [322, 242] on input "Expenses - Water/Electricity" at bounding box center [340, 233] width 392 height 40
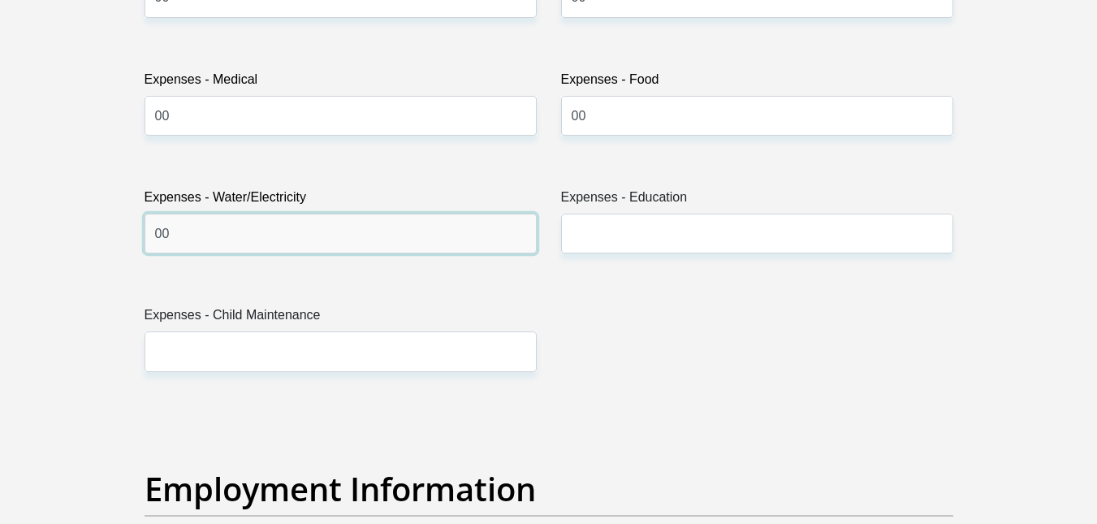
type input "00"
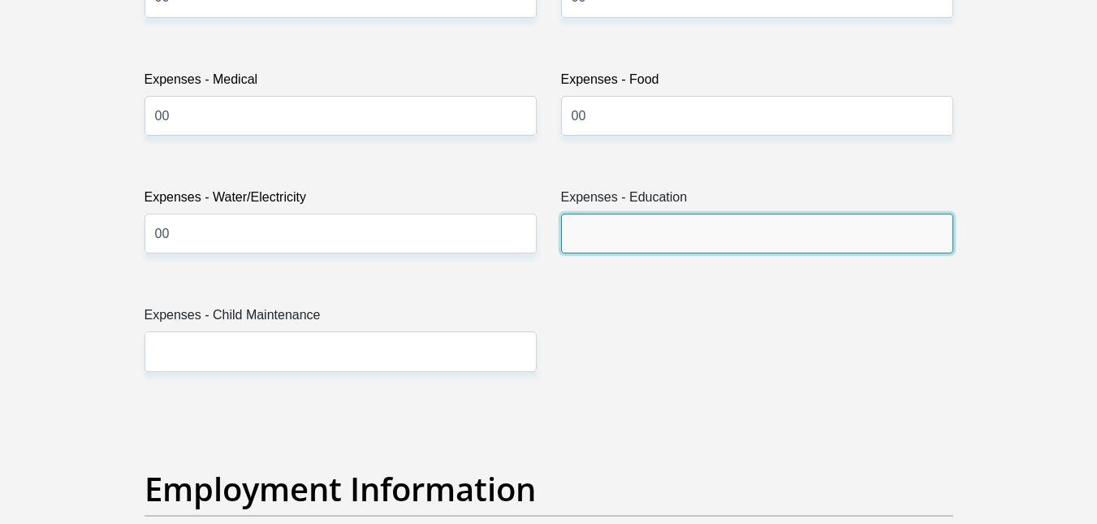
click at [604, 233] on input "Expenses - Education" at bounding box center [757, 233] width 392 height 40
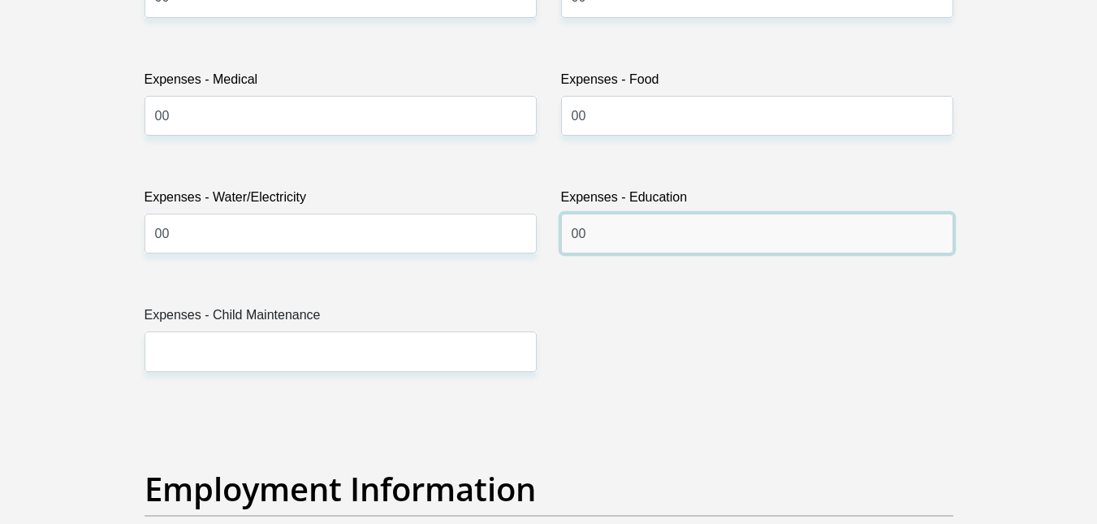
type input "00"
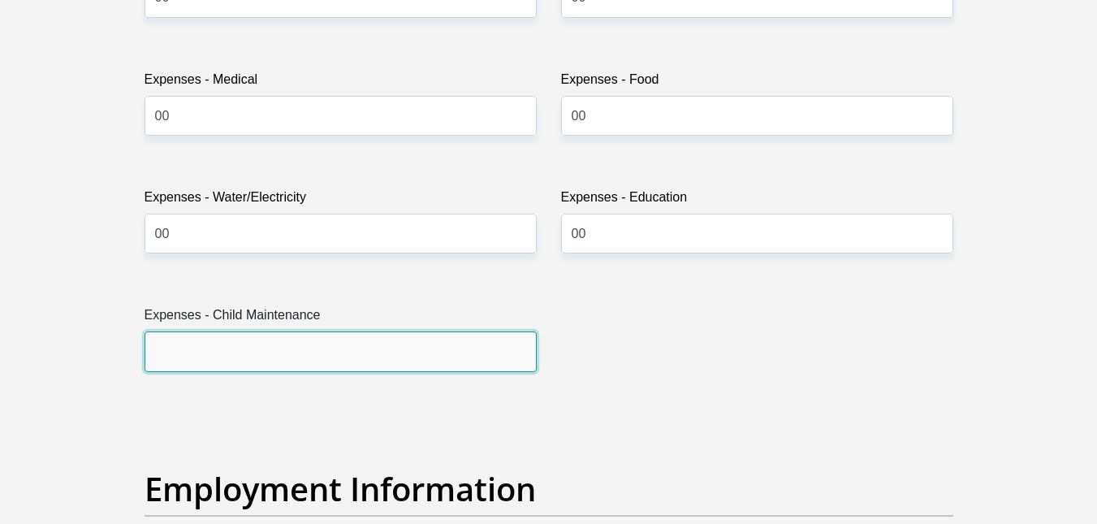
click at [361, 353] on input "Expenses - Child Maintenance" at bounding box center [340, 351] width 392 height 40
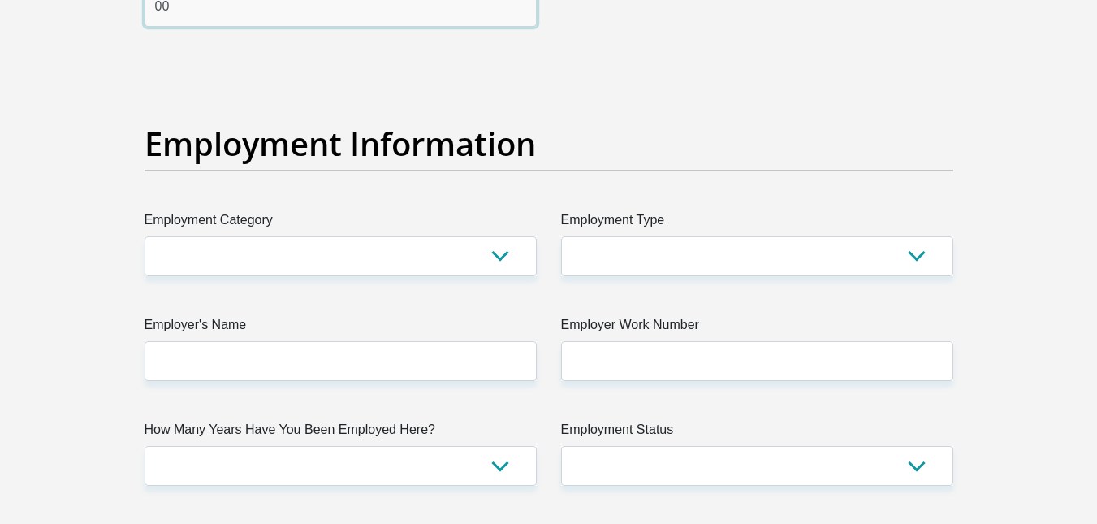
scroll to position [2828, 0]
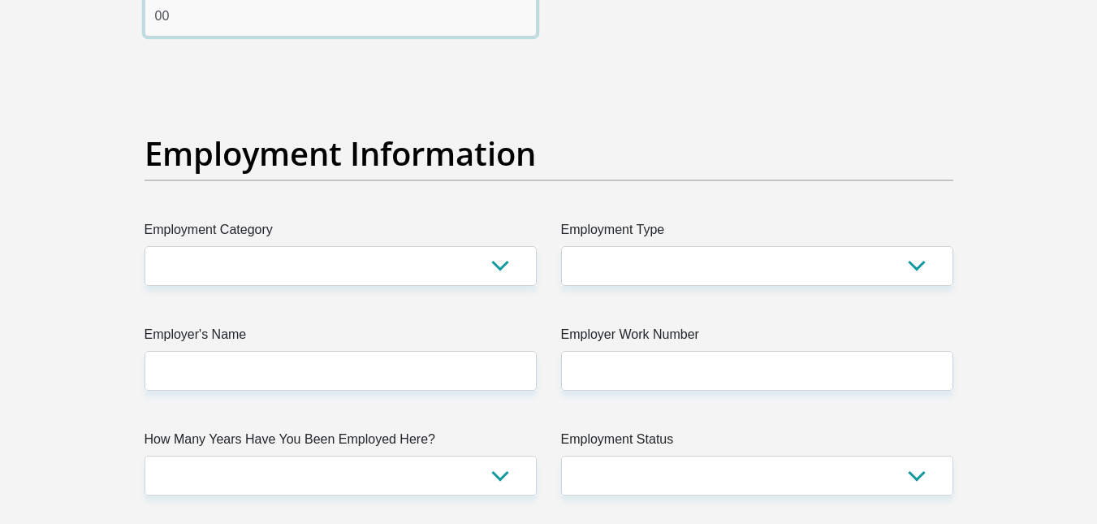
type input "00"
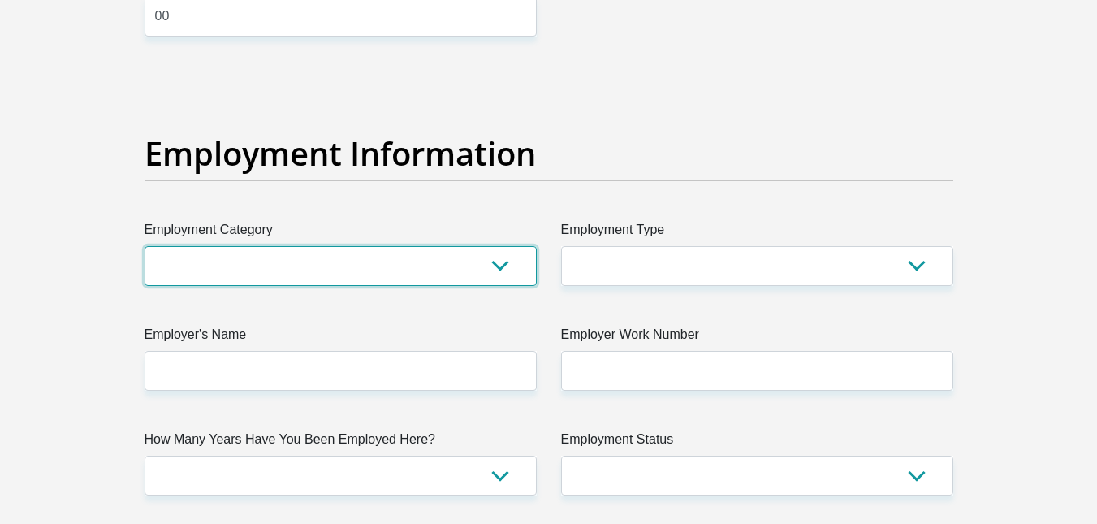
click at [496, 262] on select "AGRICULTURE ALCOHOL & TOBACCO CONSTRUCTION MATERIALS METALLURGY EQUIPMENT FOR R…" at bounding box center [340, 266] width 392 height 40
select select "74"
click at [144, 246] on select "AGRICULTURE ALCOHOL & TOBACCO CONSTRUCTION MATERIALS METALLURGY EQUIPMENT FOR R…" at bounding box center [340, 266] width 392 height 40
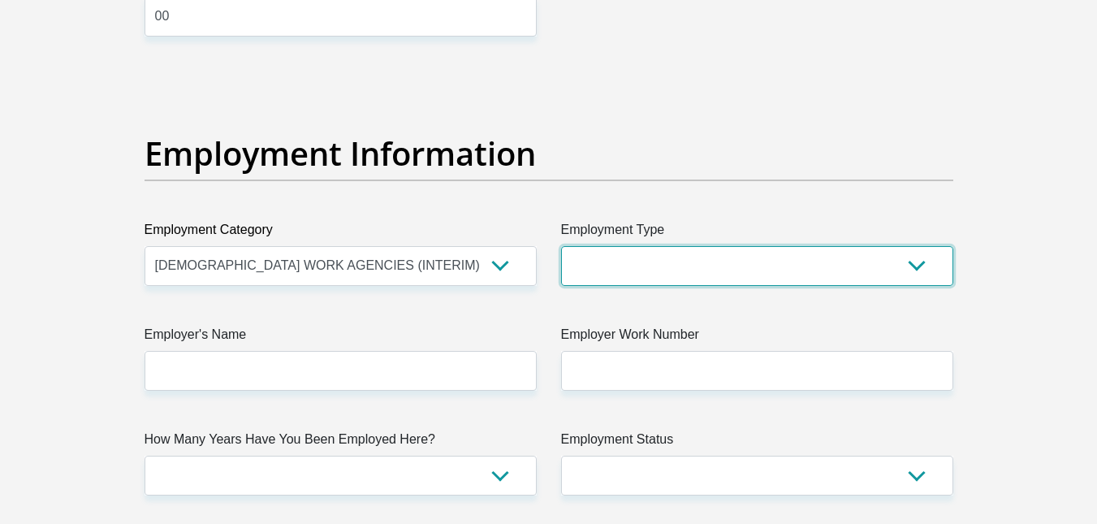
click at [663, 259] on select "College/Lecturer Craft Seller Creative Driver Executive Farmer Forces - Non Com…" at bounding box center [757, 266] width 392 height 40
select select "Unknown/Other"
click at [561, 246] on select "College/Lecturer Craft Seller Creative Driver Executive Farmer Forces - Non Com…" at bounding box center [757, 266] width 392 height 40
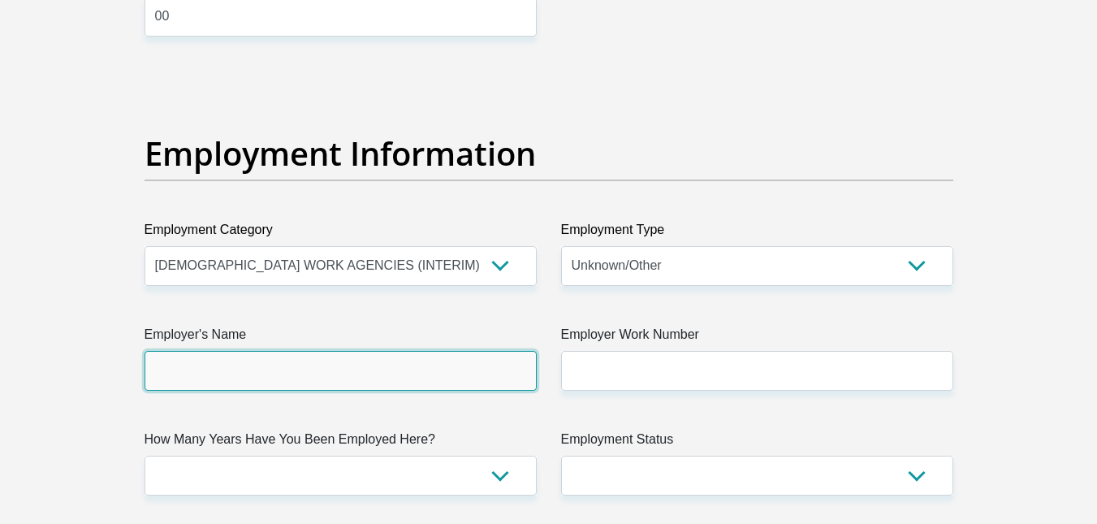
click at [417, 380] on input "Employer's Name" at bounding box center [340, 371] width 392 height 40
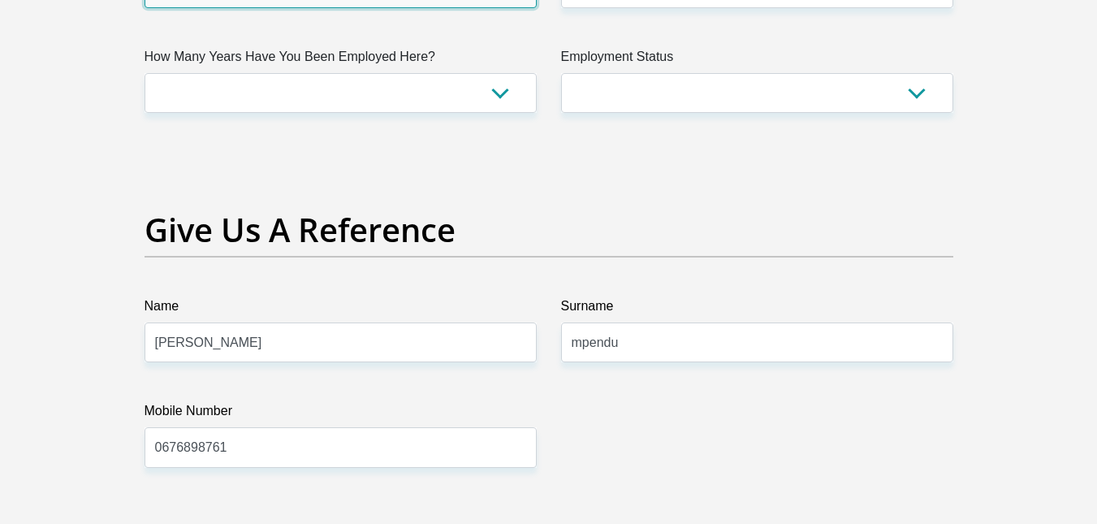
scroll to position [3344, 0]
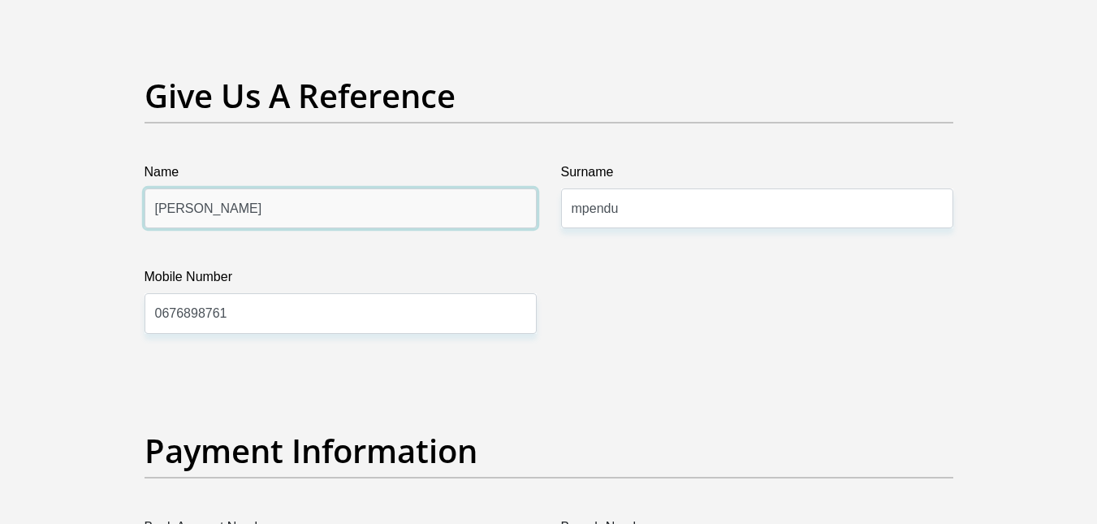
click at [167, 210] on input "[PERSON_NAME]" at bounding box center [340, 208] width 392 height 40
type input "[PERSON_NAME]"
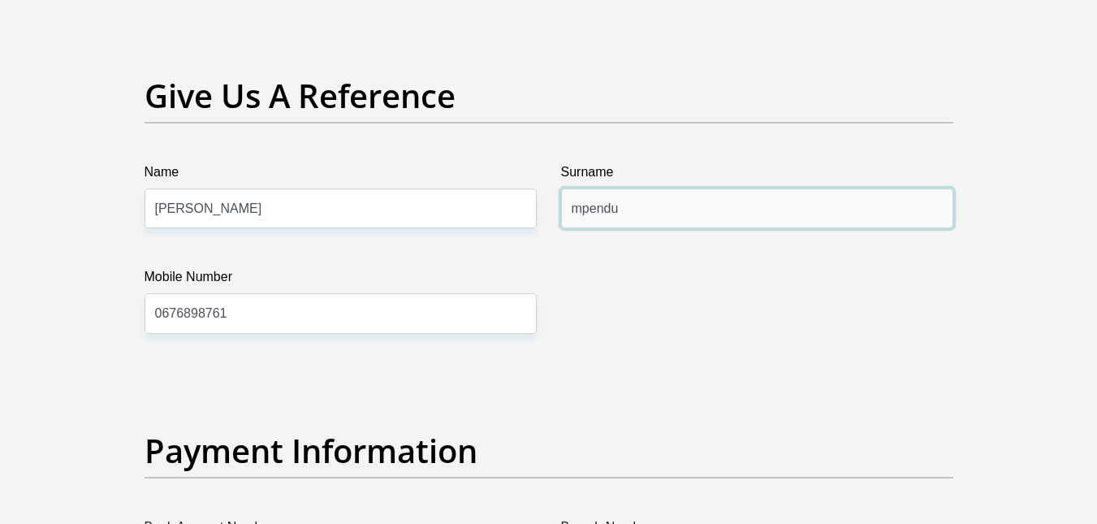
click at [581, 212] on input "mpendu" at bounding box center [757, 208] width 392 height 40
type input "Mpendu"
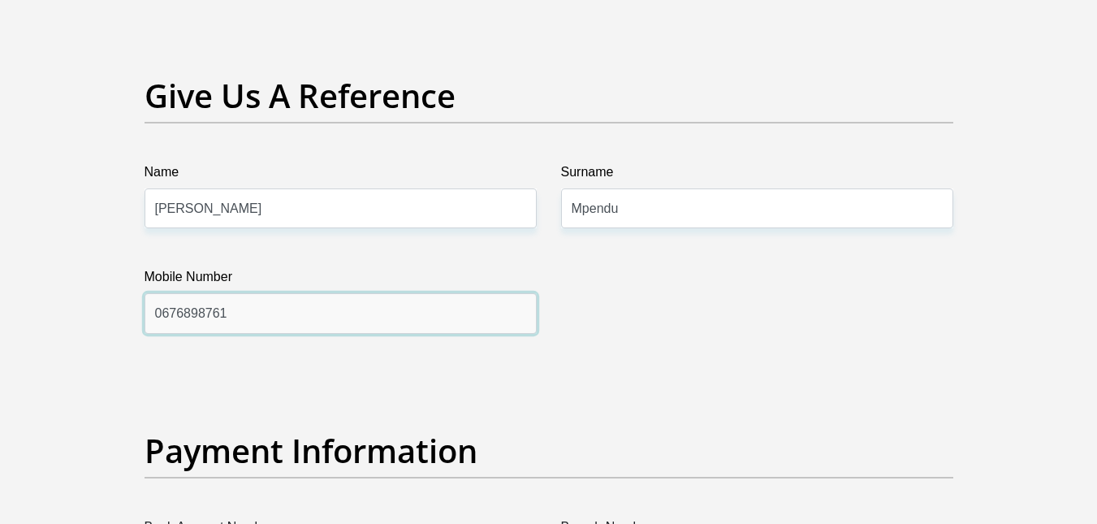
click at [285, 310] on input "0676898761" at bounding box center [340, 313] width 392 height 40
type input "0676898761"
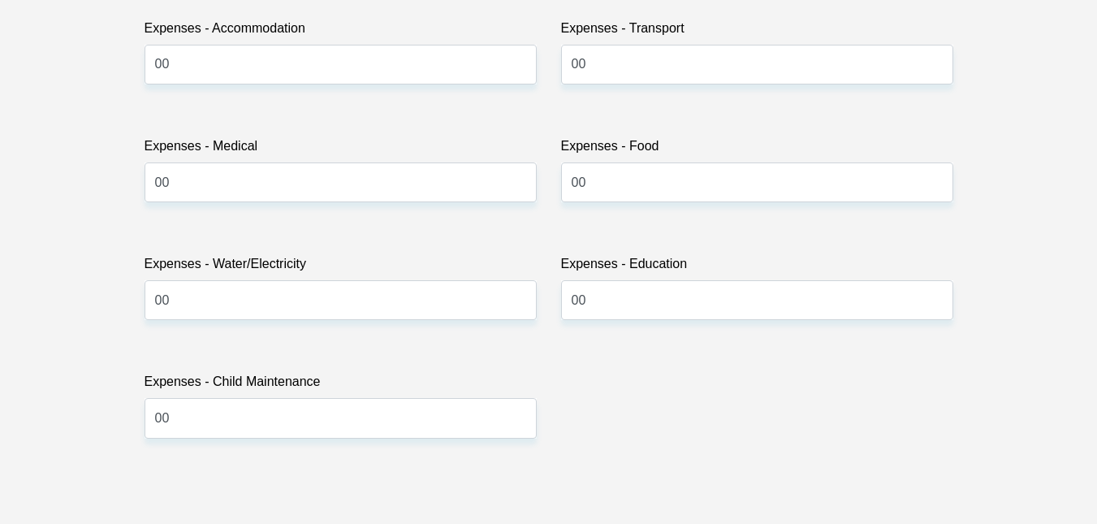
scroll to position [0, 0]
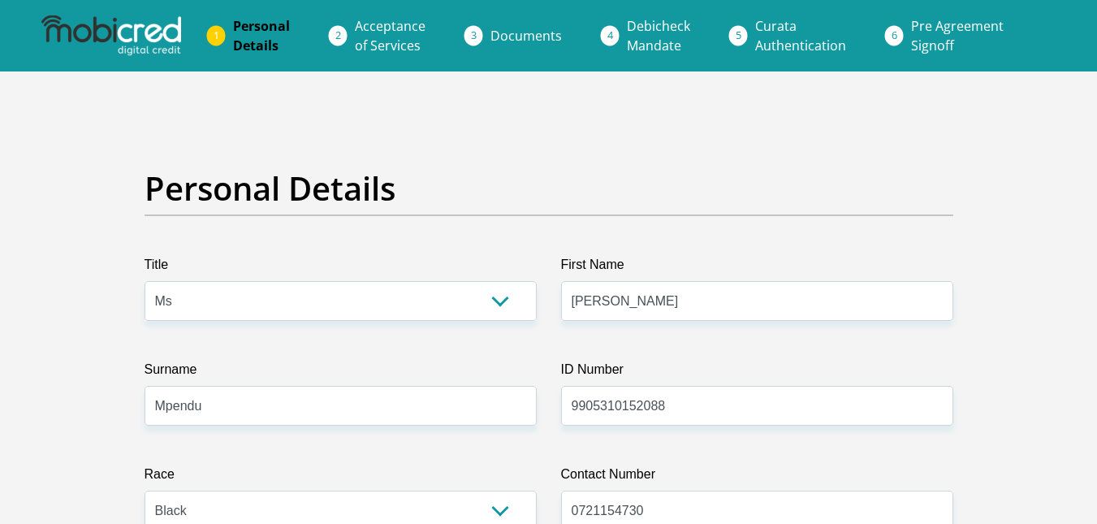
click at [130, 33] on img at bounding box center [111, 35] width 140 height 41
click at [140, 39] on img at bounding box center [111, 35] width 140 height 41
